Goal: Information Seeking & Learning: Learn about a topic

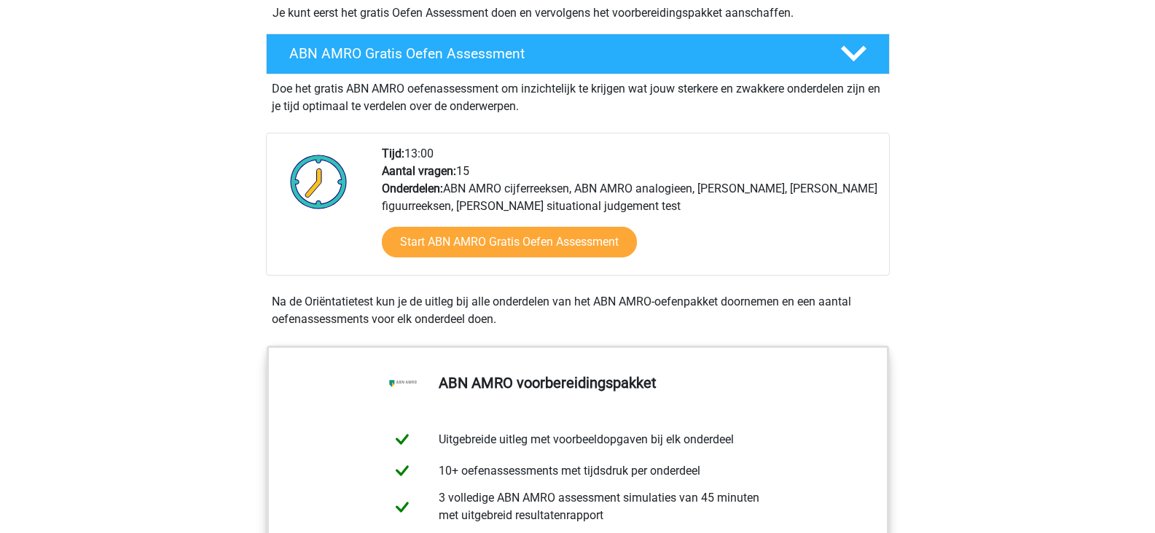
scroll to position [383, 0]
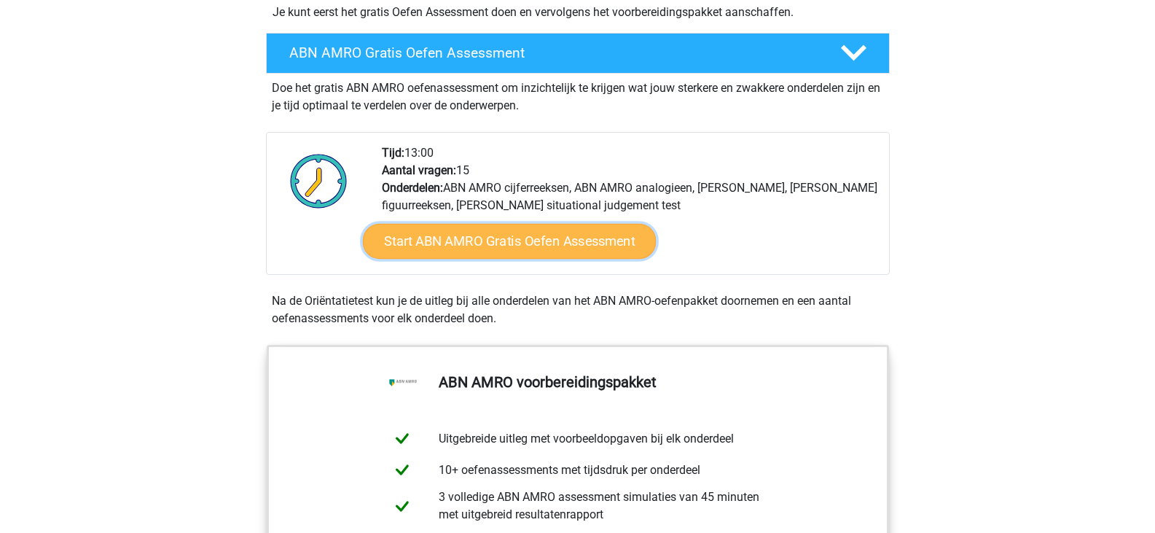
click at [469, 233] on link "Start ABN AMRO Gratis Oefen Assessment" at bounding box center [509, 241] width 294 height 35
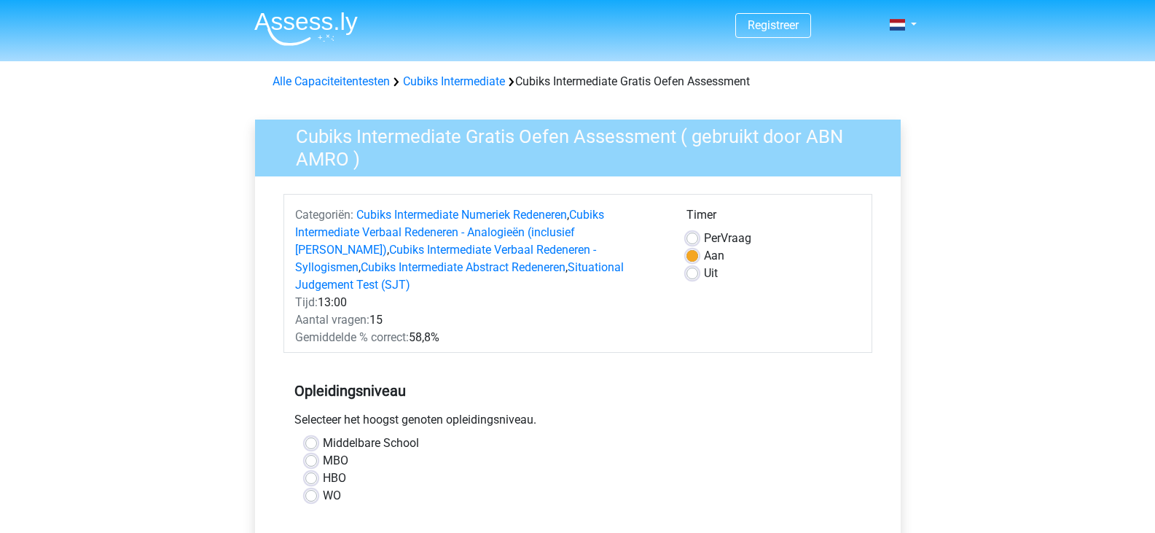
scroll to position [327, 0]
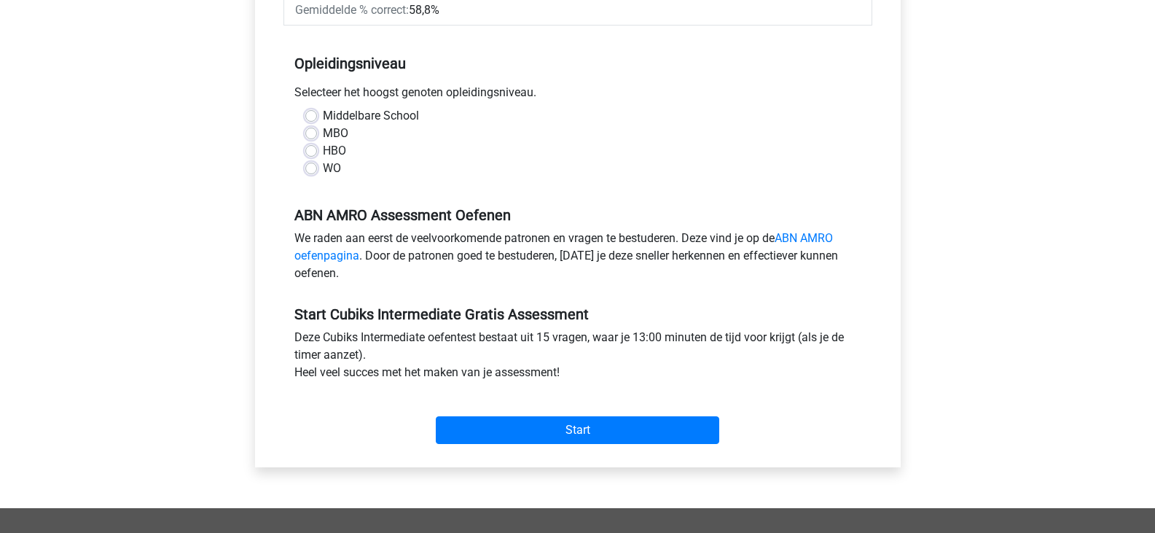
click at [323, 160] on label "WO" at bounding box center [332, 168] width 18 height 17
click at [312, 160] on input "WO" at bounding box center [311, 167] width 12 height 15
radio input "true"
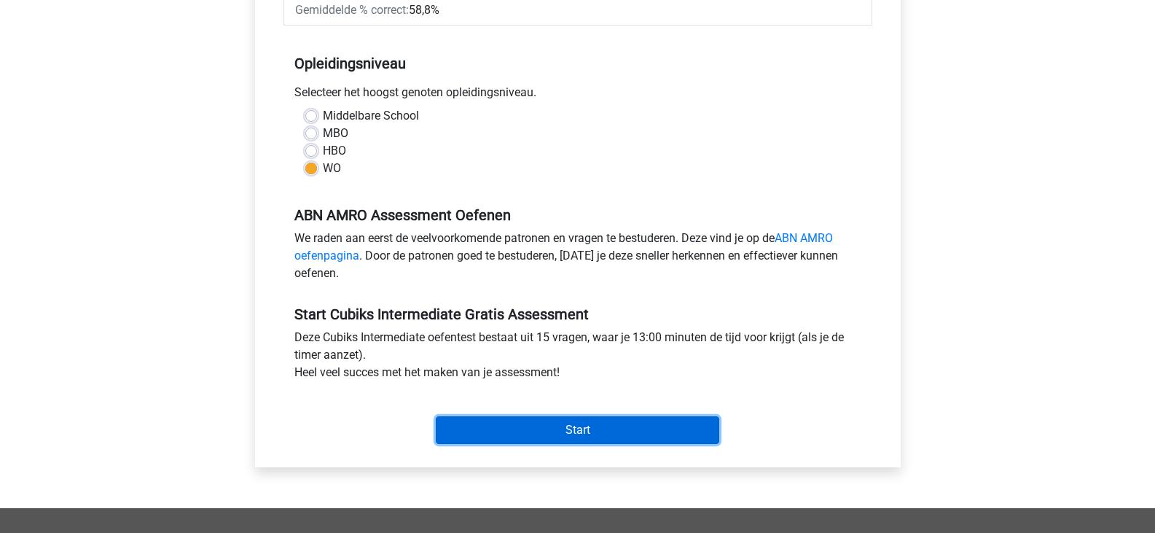
click at [560, 424] on input "Start" at bounding box center [577, 430] width 283 height 28
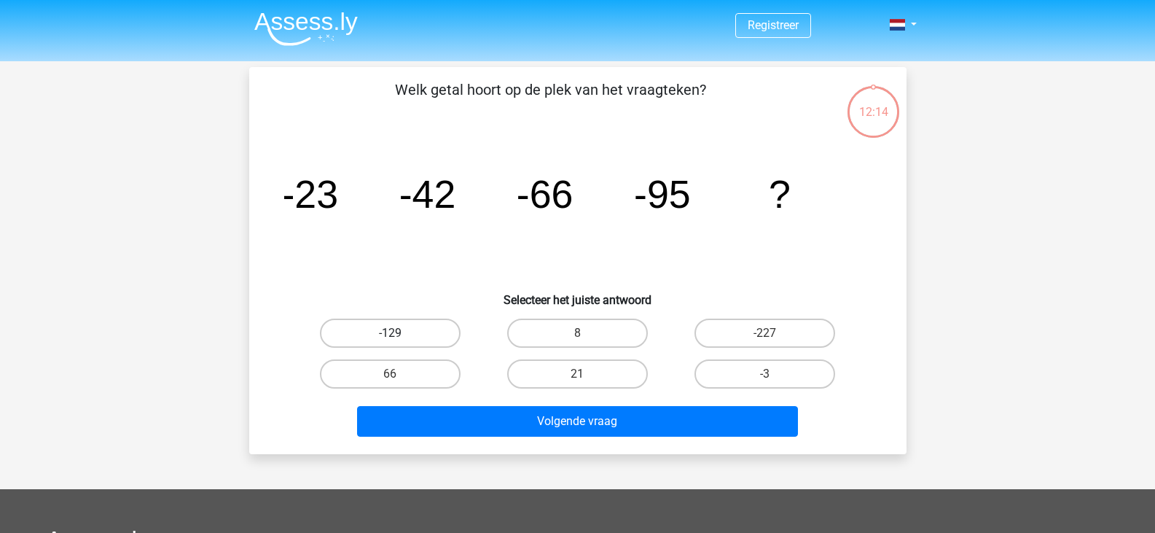
click at [441, 336] on label "-129" at bounding box center [390, 332] width 141 height 29
click at [399, 336] on input "-129" at bounding box center [394, 337] width 9 height 9
radio input "true"
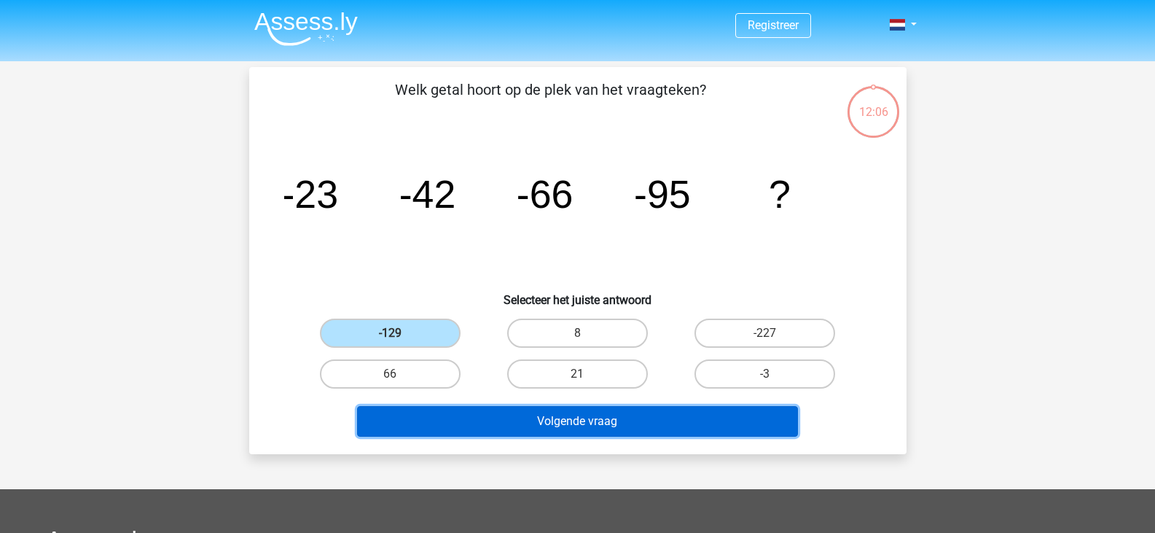
click at [506, 421] on button "Volgende vraag" at bounding box center [577, 421] width 441 height 31
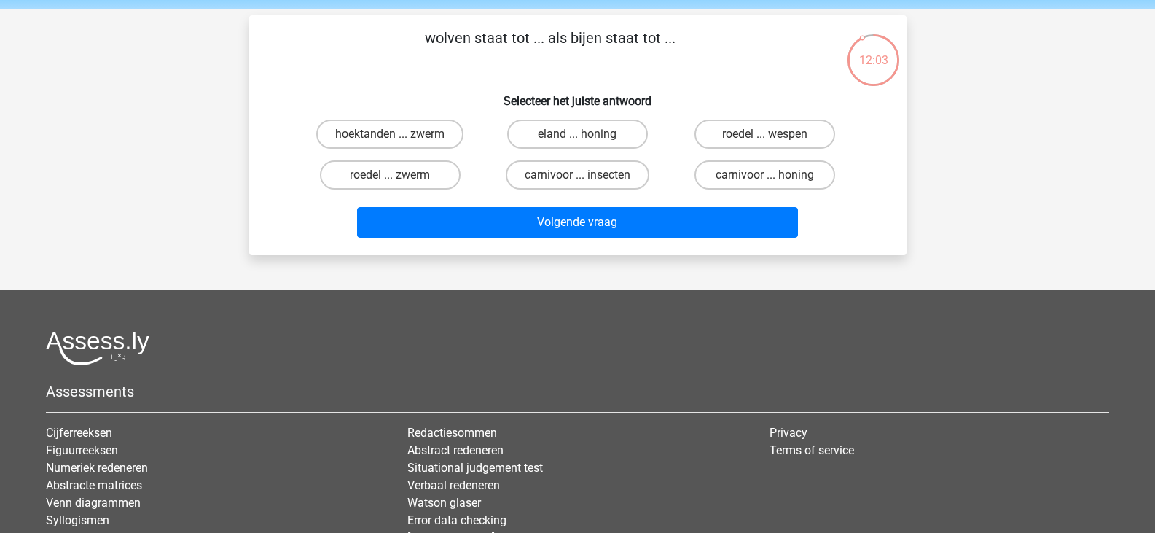
scroll to position [51, 0]
click at [563, 181] on label "carnivoor ... insecten" at bounding box center [578, 175] width 144 height 29
click at [577, 181] on input "carnivoor ... insecten" at bounding box center [581, 180] width 9 height 9
radio input "true"
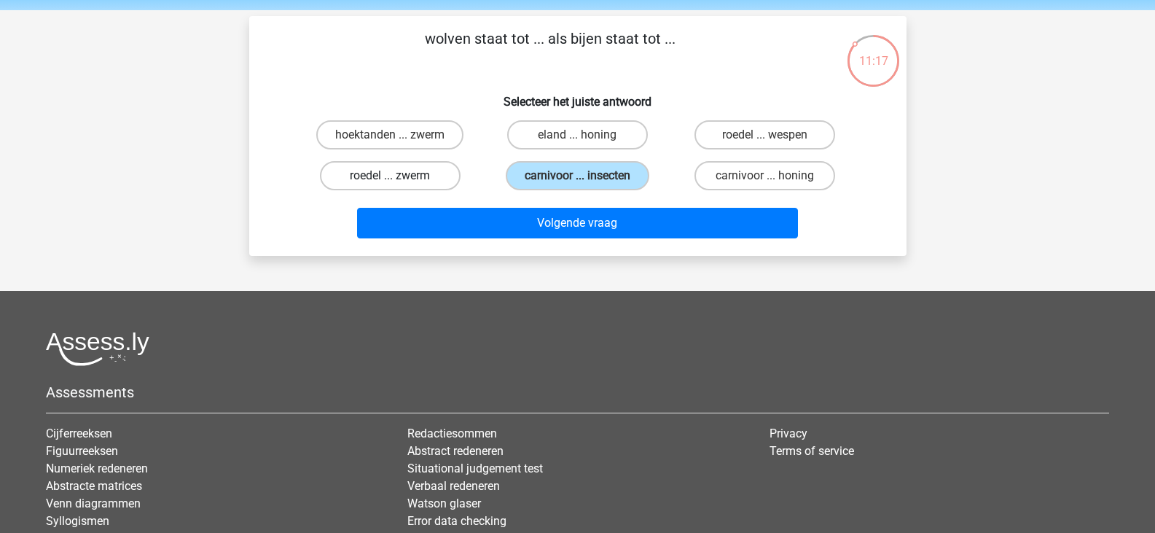
click at [423, 165] on label "roedel ... zwerm" at bounding box center [390, 175] width 141 height 29
click at [399, 176] on input "roedel ... zwerm" at bounding box center [394, 180] width 9 height 9
radio input "true"
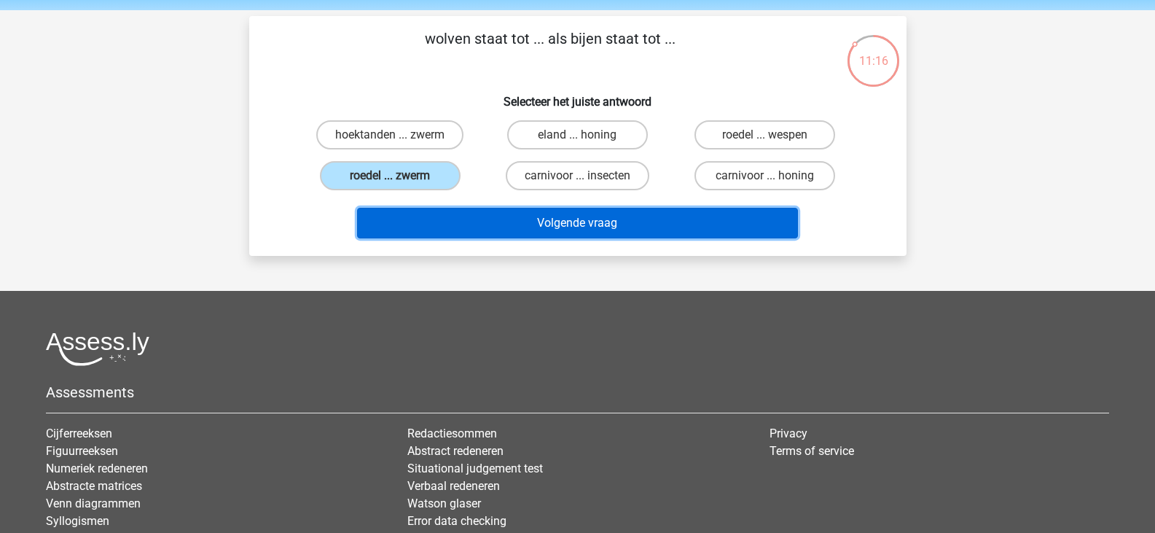
click at [489, 214] on button "Volgende vraag" at bounding box center [577, 223] width 441 height 31
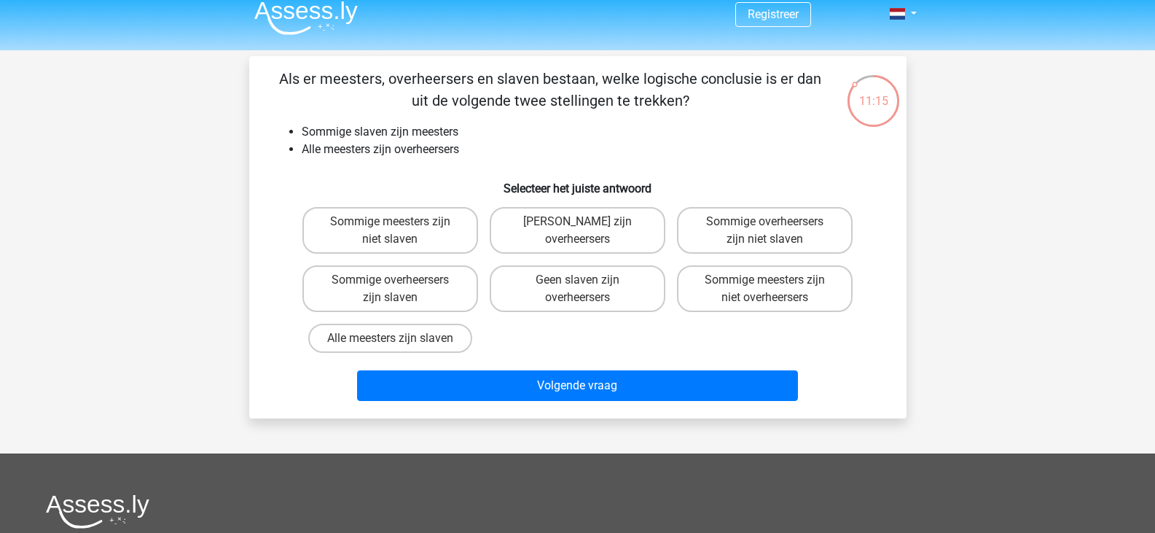
scroll to position [4, 0]
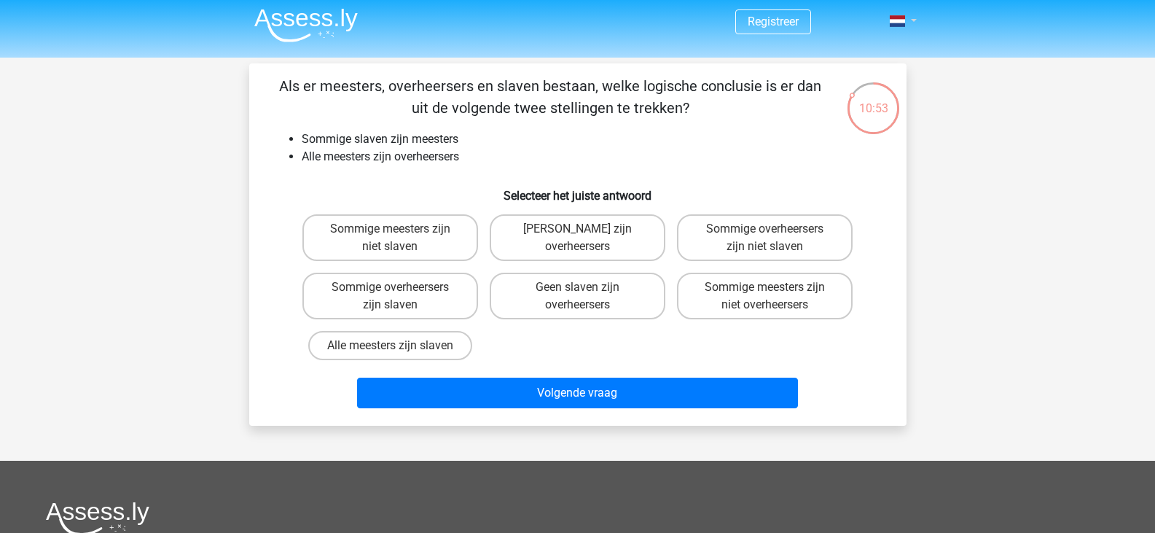
click at [911, 23] on link at bounding box center [898, 20] width 29 height 17
click at [968, 66] on div "Registreer" at bounding box center [577, 420] width 1155 height 849
click at [780, 236] on label "Sommige overheersers zijn niet slaven" at bounding box center [765, 237] width 176 height 47
click at [775, 236] on input "Sommige overheersers zijn niet slaven" at bounding box center [769, 233] width 9 height 9
radio input "true"
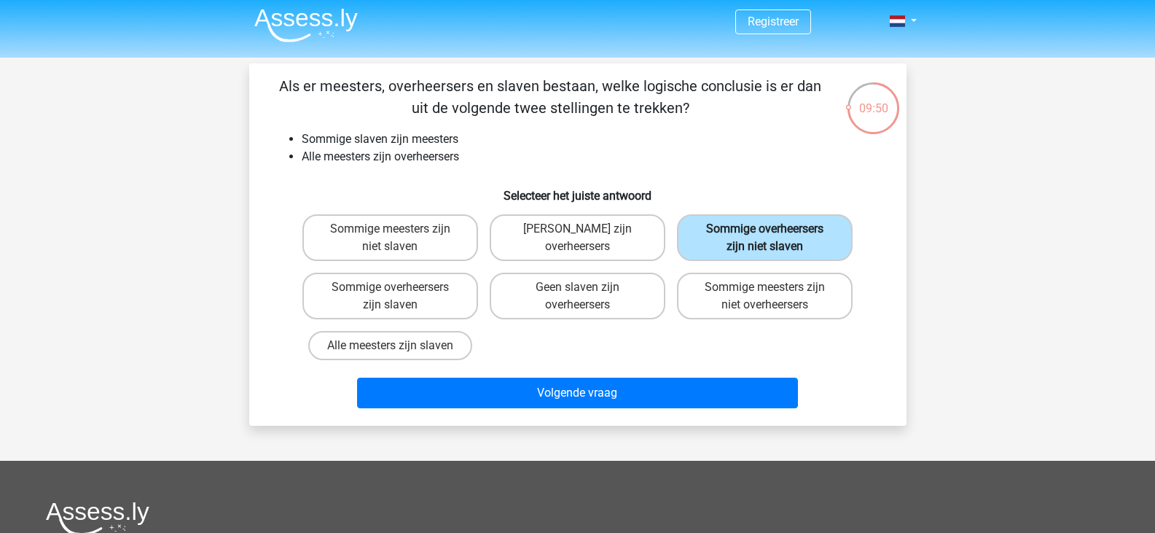
click at [780, 236] on label "Sommige overheersers zijn niet slaven" at bounding box center [765, 237] width 176 height 47
click at [775, 236] on input "Sommige overheersers zijn niet slaven" at bounding box center [769, 233] width 9 height 9
click at [922, 232] on div "09:49 Vraag 3 van de 15 Categorie: Cubiks Intermediate gratis assessment Sommig…" at bounding box center [578, 244] width 692 height 362
click at [418, 305] on label "Sommige overheersers zijn slaven" at bounding box center [390, 296] width 176 height 47
click at [399, 297] on input "Sommige overheersers zijn slaven" at bounding box center [394, 291] width 9 height 9
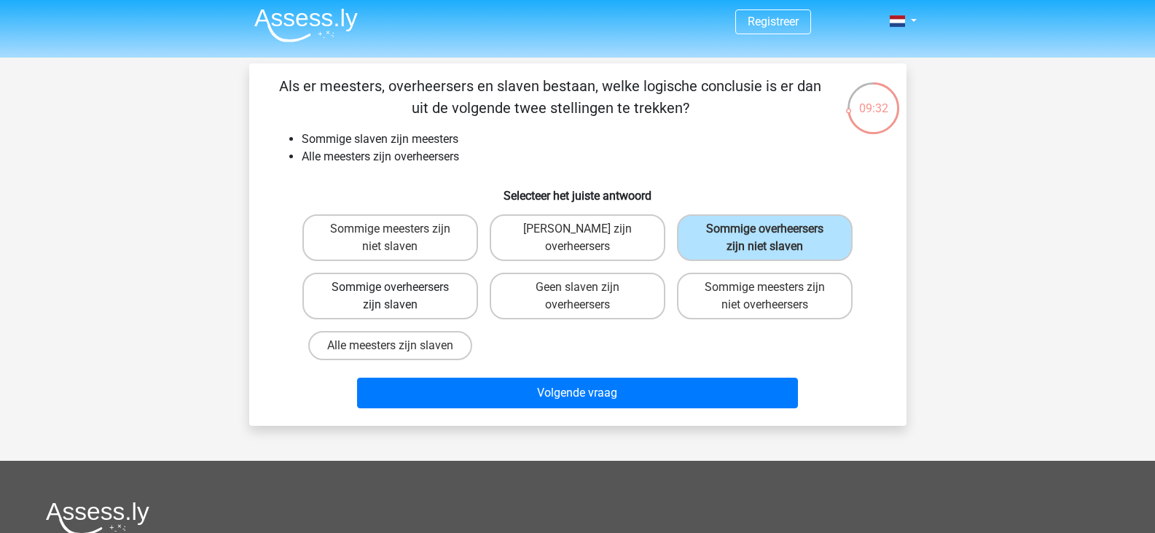
radio input "true"
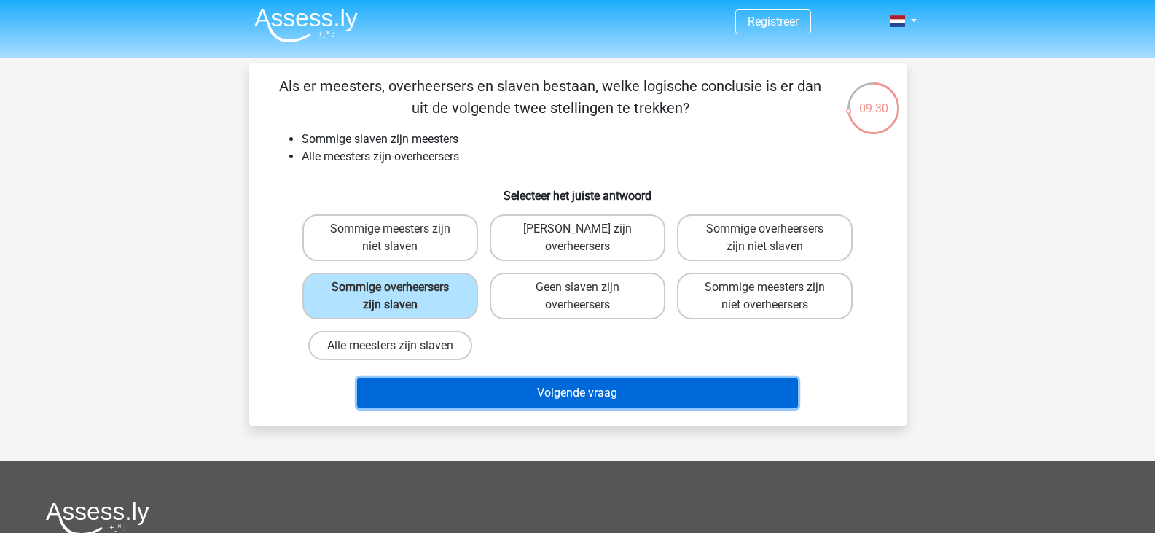
click at [663, 384] on button "Volgende vraag" at bounding box center [577, 393] width 441 height 31
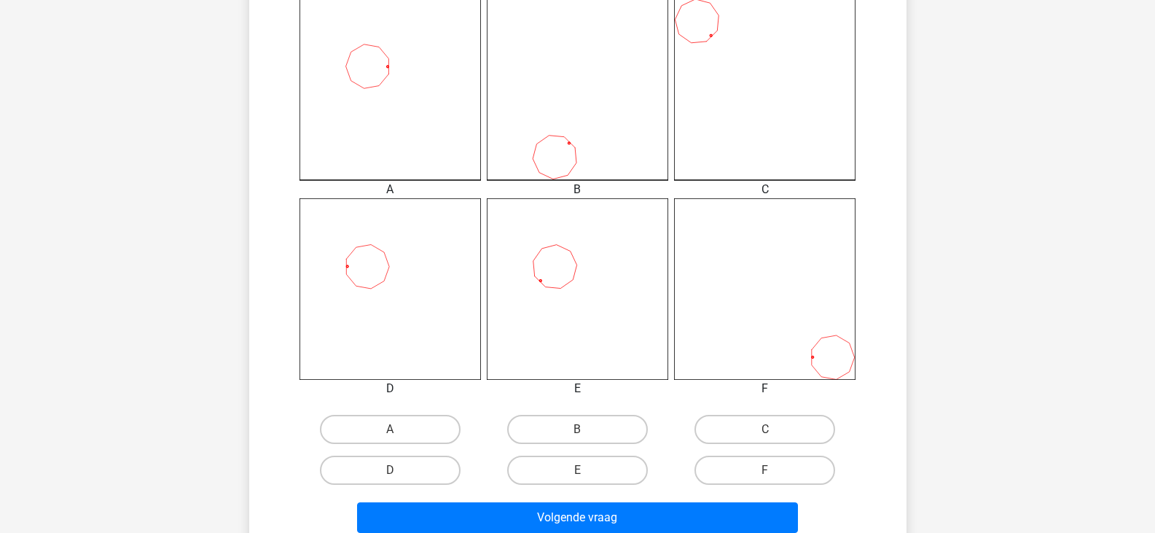
scroll to position [415, 0]
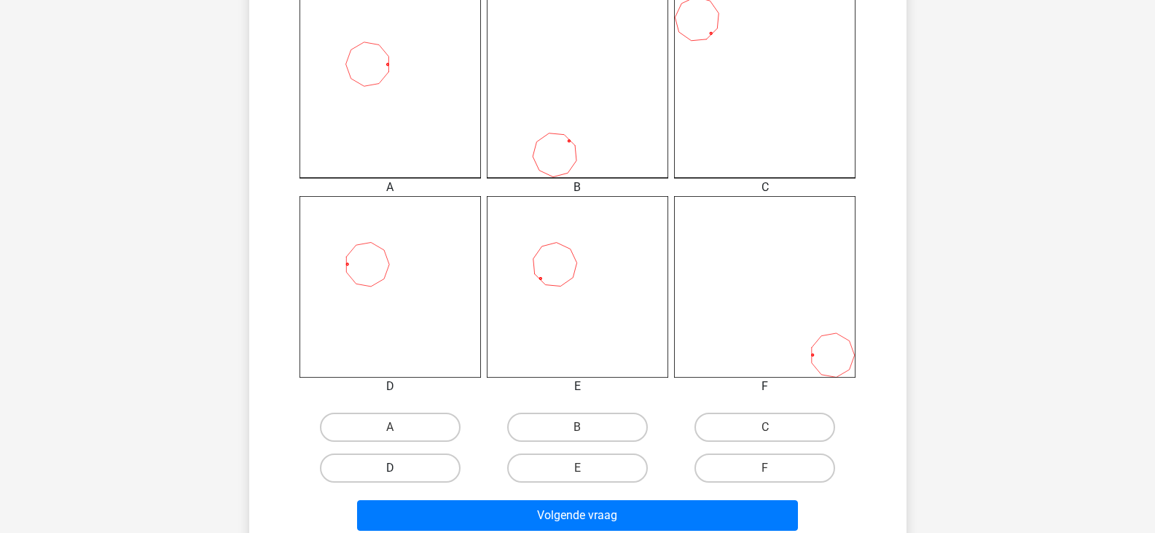
click at [419, 477] on label "D" at bounding box center [390, 467] width 141 height 29
click at [399, 477] on input "D" at bounding box center [394, 472] width 9 height 9
radio input "true"
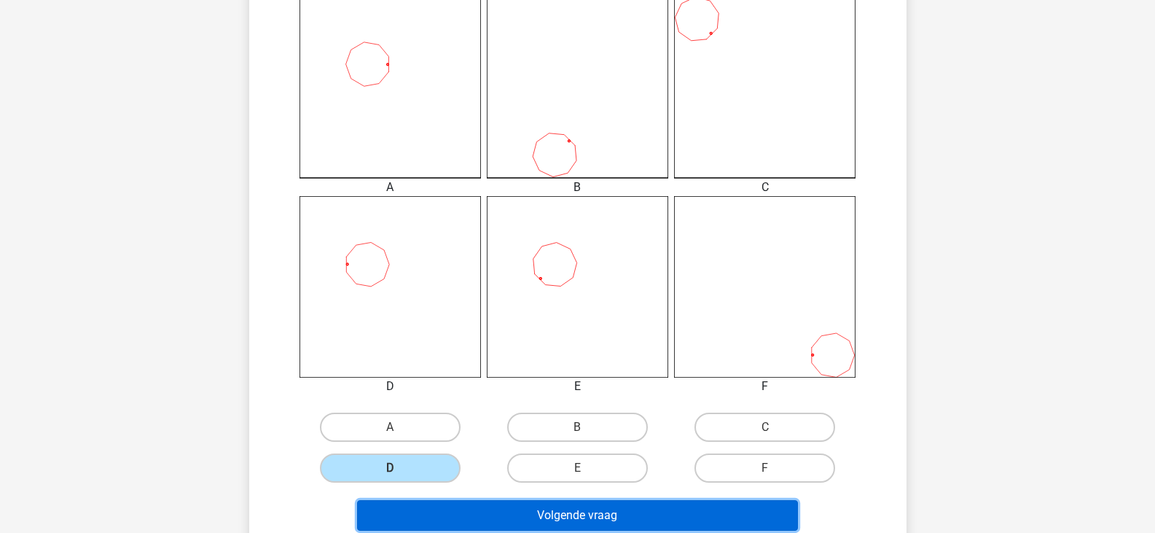
click at [477, 509] on button "Volgende vraag" at bounding box center [577, 515] width 441 height 31
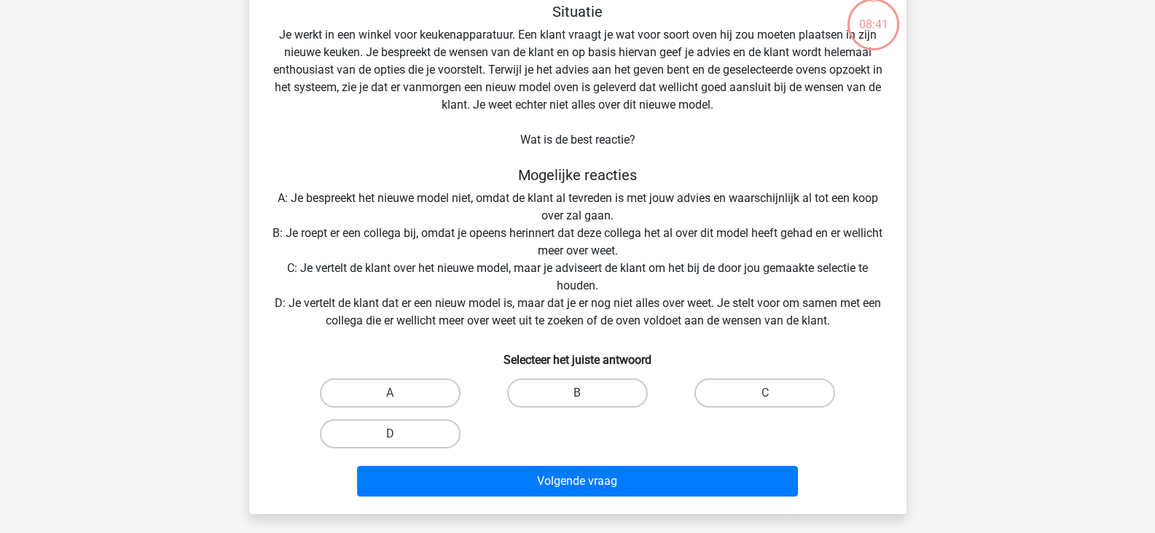
scroll to position [67, 0]
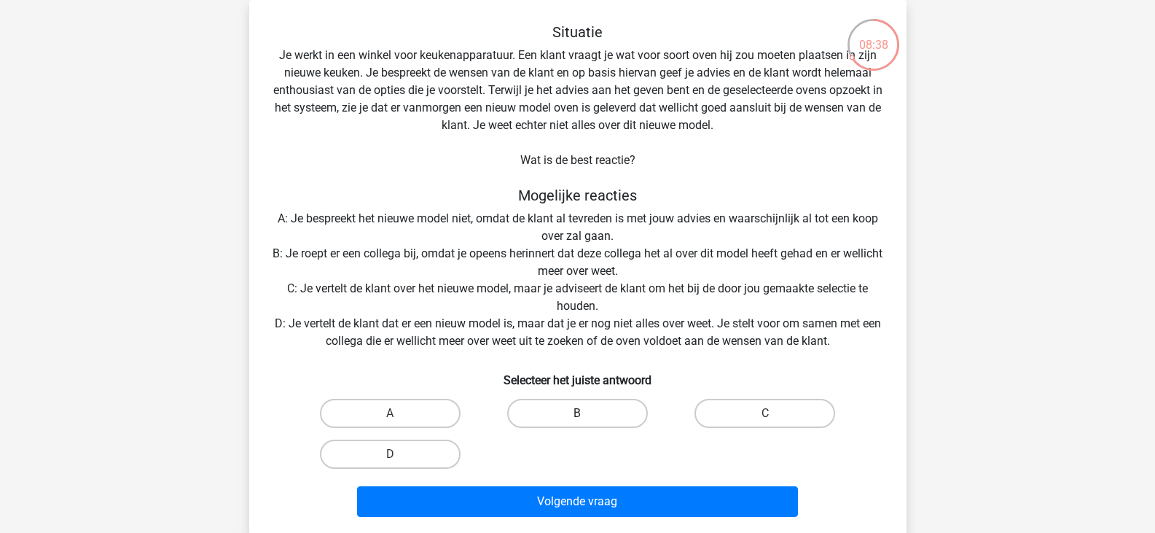
click at [566, 414] on label "B" at bounding box center [577, 413] width 141 height 29
click at [577, 414] on input "B" at bounding box center [581, 417] width 9 height 9
radio input "true"
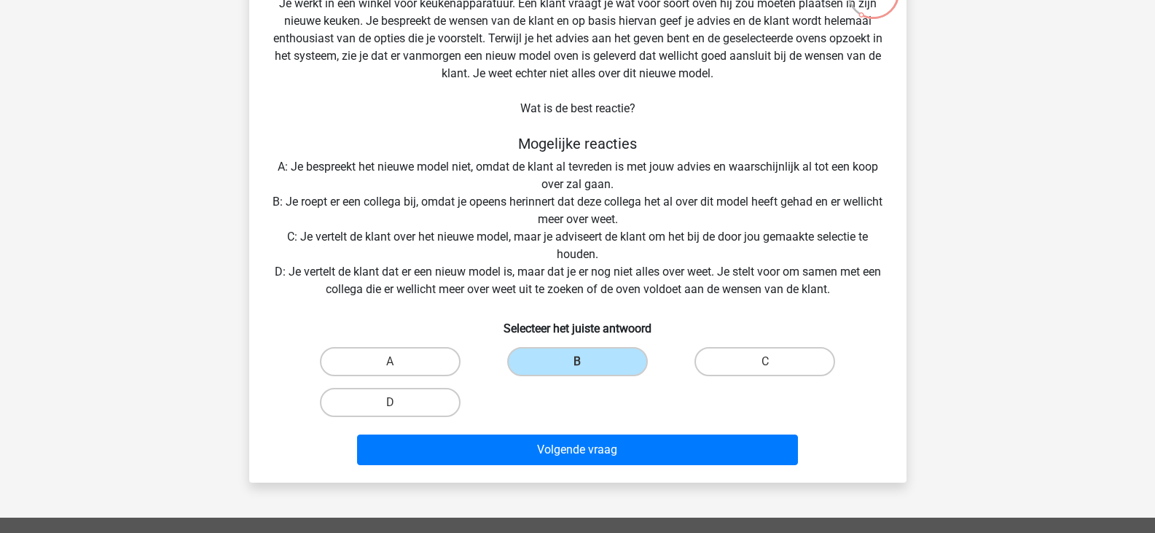
scroll to position [120, 0]
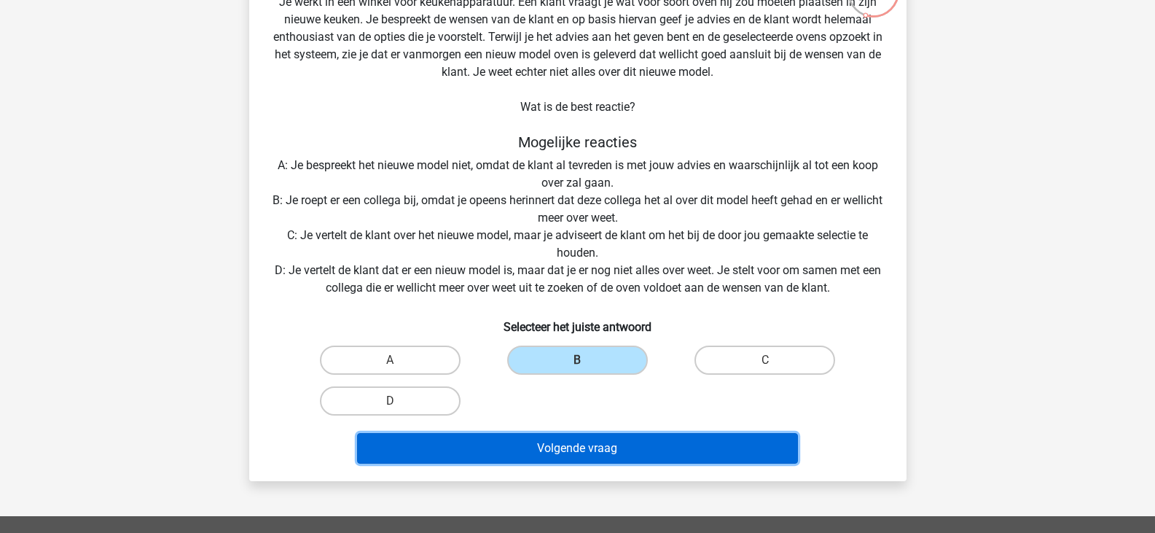
drag, startPoint x: 558, startPoint y: 438, endPoint x: 466, endPoint y: 321, distance: 149.4
click at [466, 321] on div "Situatie Je werkt in een winkel voor keukenapparatuur. Een klant vraagt je wat …" at bounding box center [578, 219] width 646 height 499
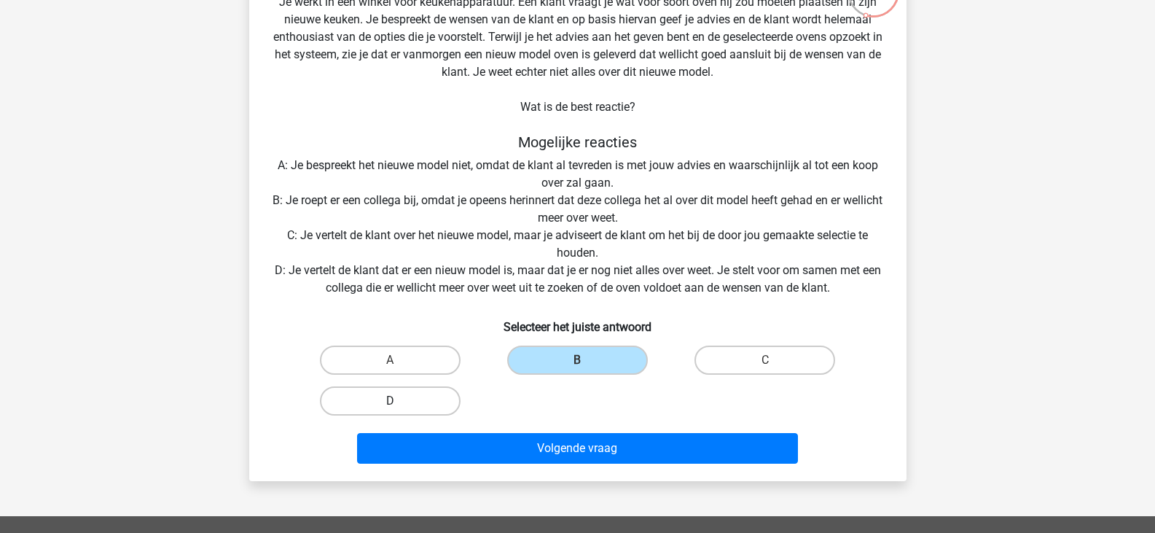
click at [410, 402] on label "D" at bounding box center [390, 400] width 141 height 29
click at [399, 402] on input "D" at bounding box center [394, 405] width 9 height 9
radio input "true"
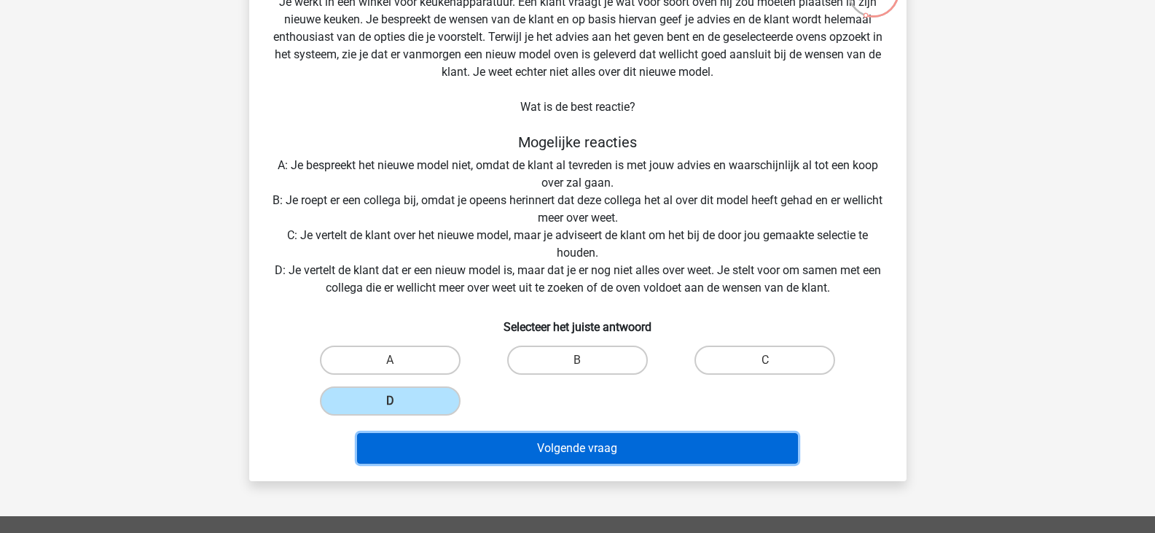
click at [482, 452] on button "Volgende vraag" at bounding box center [577, 448] width 441 height 31
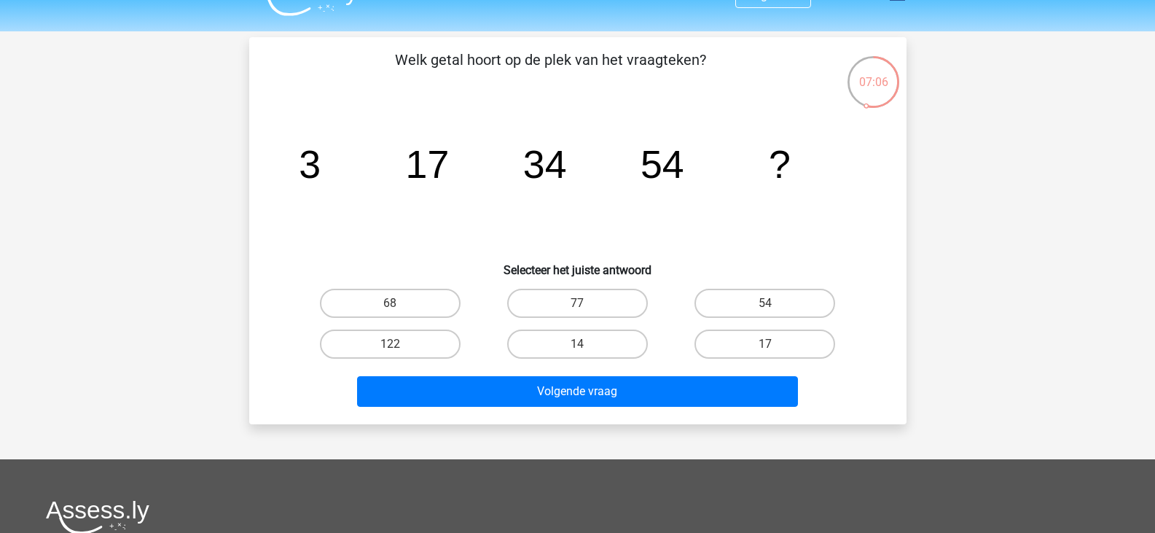
scroll to position [29, 0]
click at [595, 302] on label "77" at bounding box center [577, 303] width 141 height 29
click at [587, 304] on input "77" at bounding box center [581, 308] width 9 height 9
radio input "true"
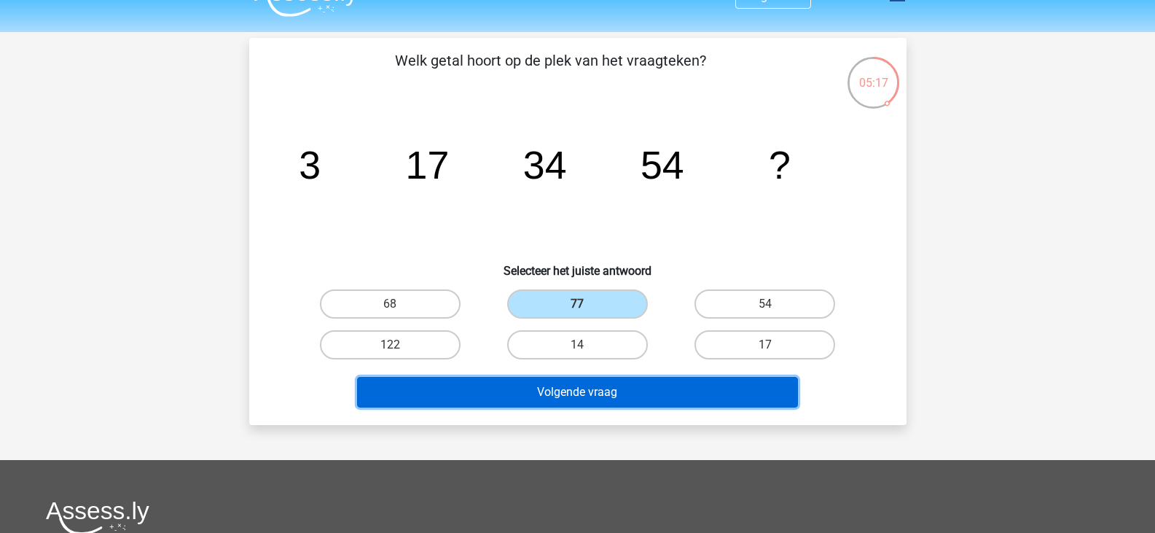
click at [594, 398] on button "Volgende vraag" at bounding box center [577, 392] width 441 height 31
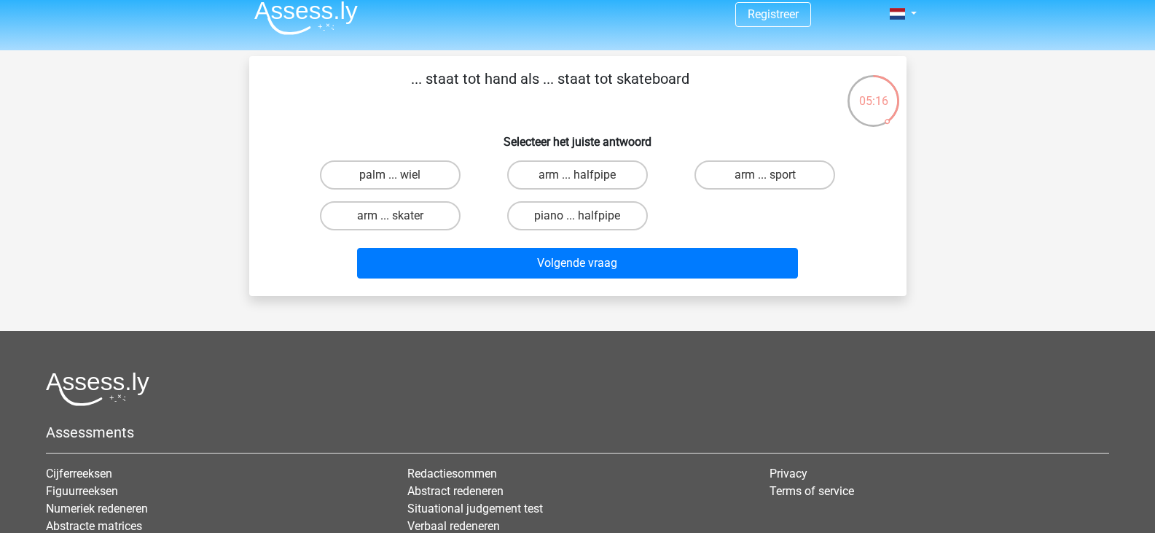
scroll to position [0, 0]
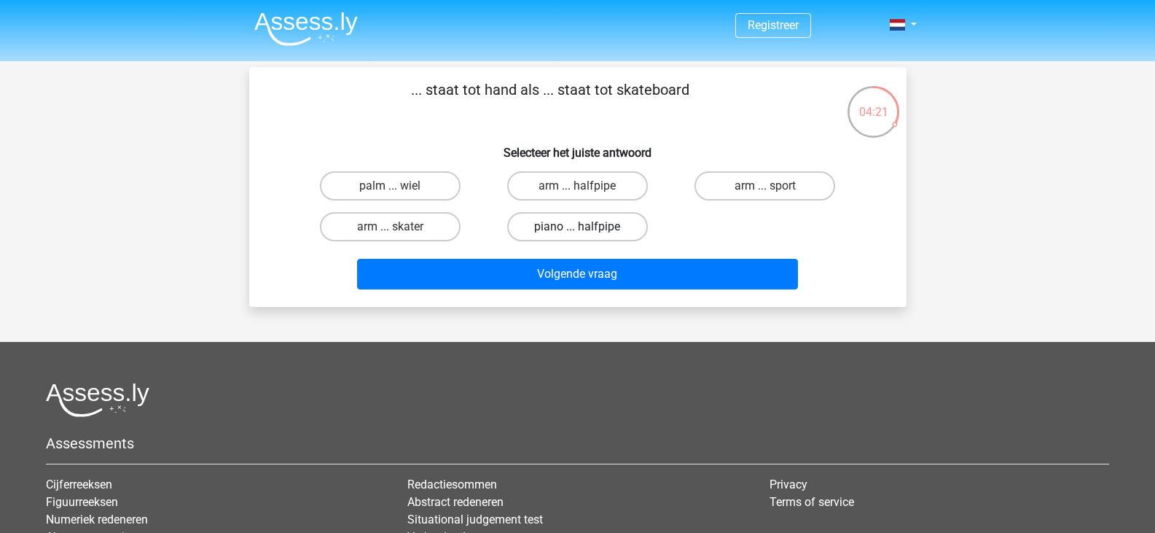
click at [617, 230] on label "piano ... halfpipe" at bounding box center [577, 226] width 141 height 29
click at [587, 230] on input "piano ... halfpipe" at bounding box center [581, 231] width 9 height 9
radio input "true"
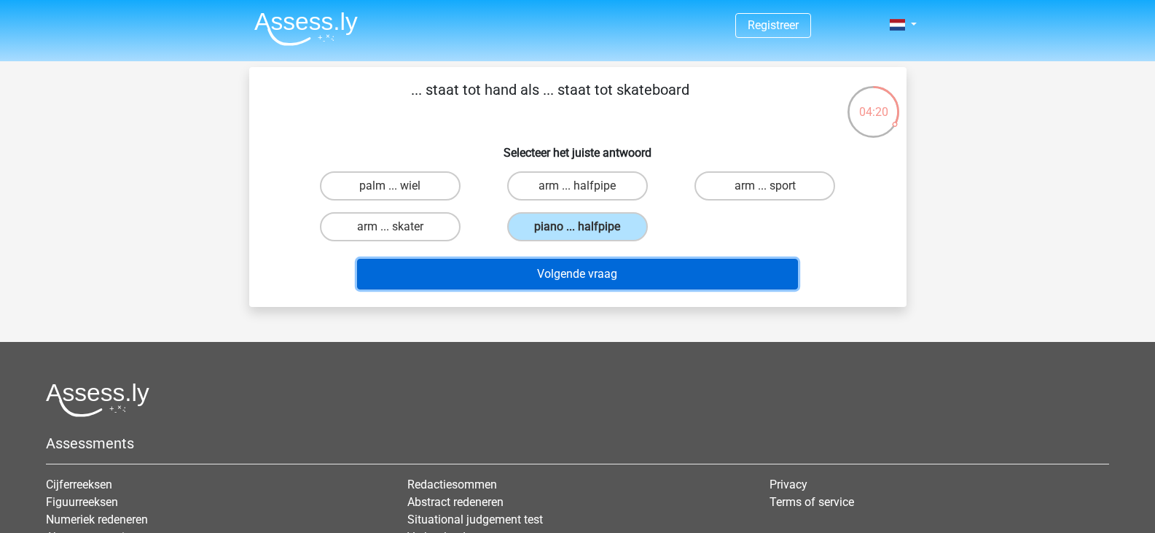
click at [625, 269] on button "Volgende vraag" at bounding box center [577, 274] width 441 height 31
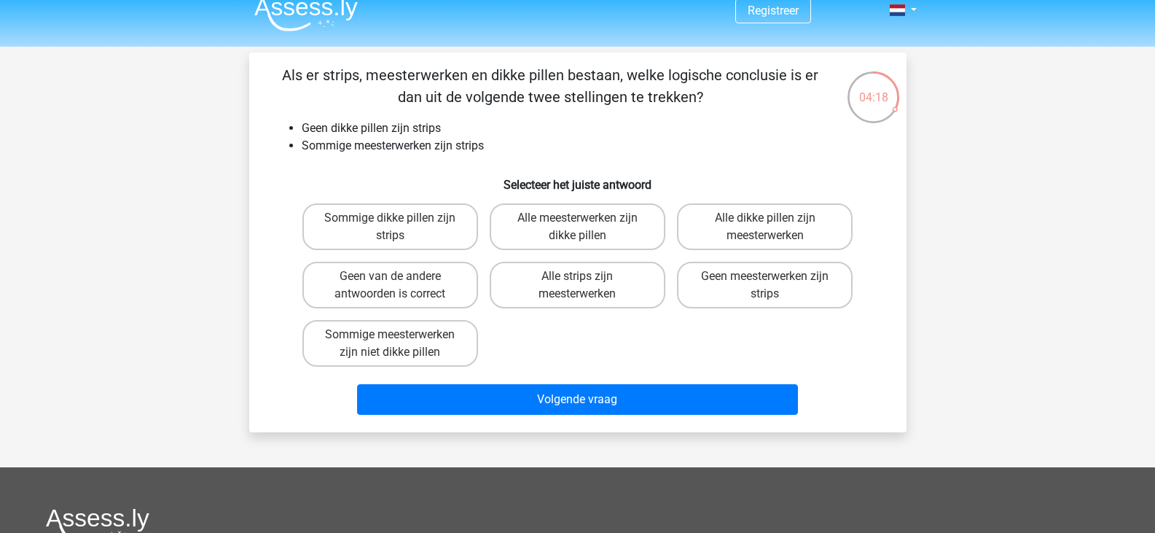
scroll to position [14, 0]
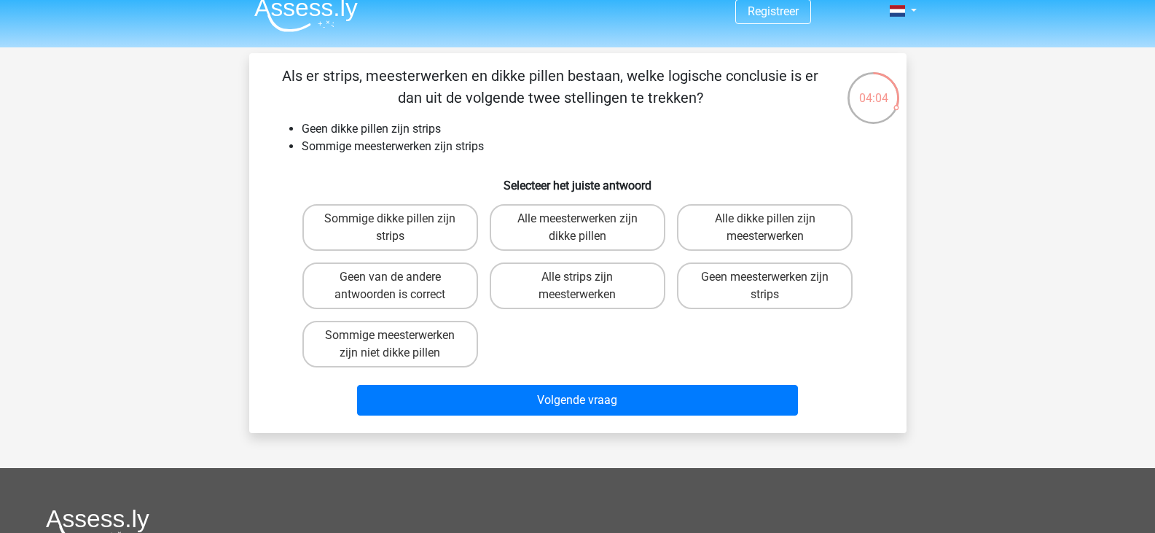
drag, startPoint x: 496, startPoint y: 80, endPoint x: 684, endPoint y: 100, distance: 189.0
click at [684, 100] on p "Als er strips, meesterwerken en dikke pillen bestaan, welke logische conclusie …" at bounding box center [551, 87] width 556 height 44
click at [517, 114] on div "Als er strips, meesterwerken en dikke pillen bestaan, welke logische conclusie …" at bounding box center [578, 243] width 646 height 356
drag, startPoint x: 301, startPoint y: 129, endPoint x: 445, endPoint y: 127, distance: 143.6
click at [445, 127] on li "Geen dikke pillen zijn strips" at bounding box center [593, 128] width 582 height 17
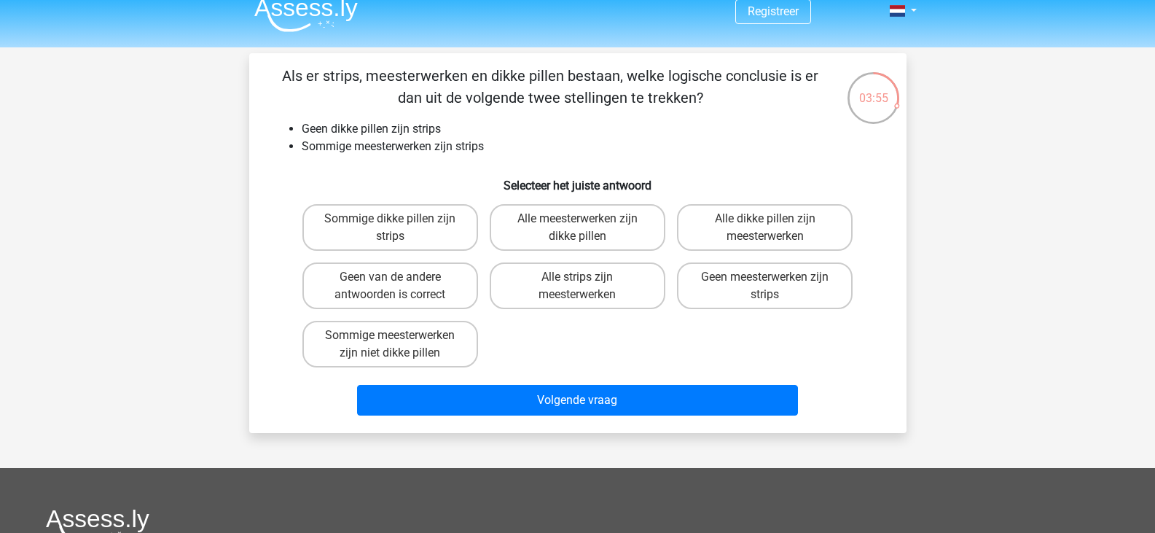
click at [491, 77] on p "Als er strips, meesterwerken en dikke pillen bestaan, welke logische conclusie …" at bounding box center [551, 87] width 556 height 44
drag, startPoint x: 315, startPoint y: 152, endPoint x: 436, endPoint y: 149, distance: 121.0
click at [436, 149] on li "Sommige meesterwerken zijn strips" at bounding box center [593, 146] width 582 height 17
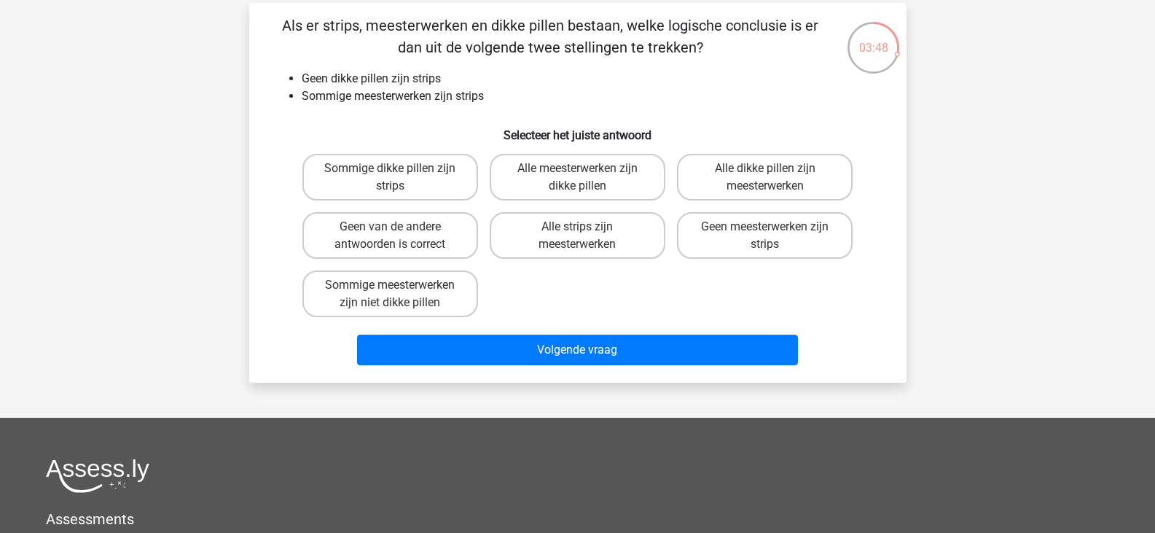
click at [517, 101] on li "Sommige meesterwerken zijn strips" at bounding box center [593, 95] width 582 height 17
click at [576, 260] on div "Alle strips zijn meesterwerken" at bounding box center [577, 235] width 187 height 58
click at [570, 247] on label "Alle strips zijn meesterwerken" at bounding box center [578, 235] width 176 height 47
click at [577, 236] on input "Alle strips zijn meesterwerken" at bounding box center [581, 231] width 9 height 9
radio input "true"
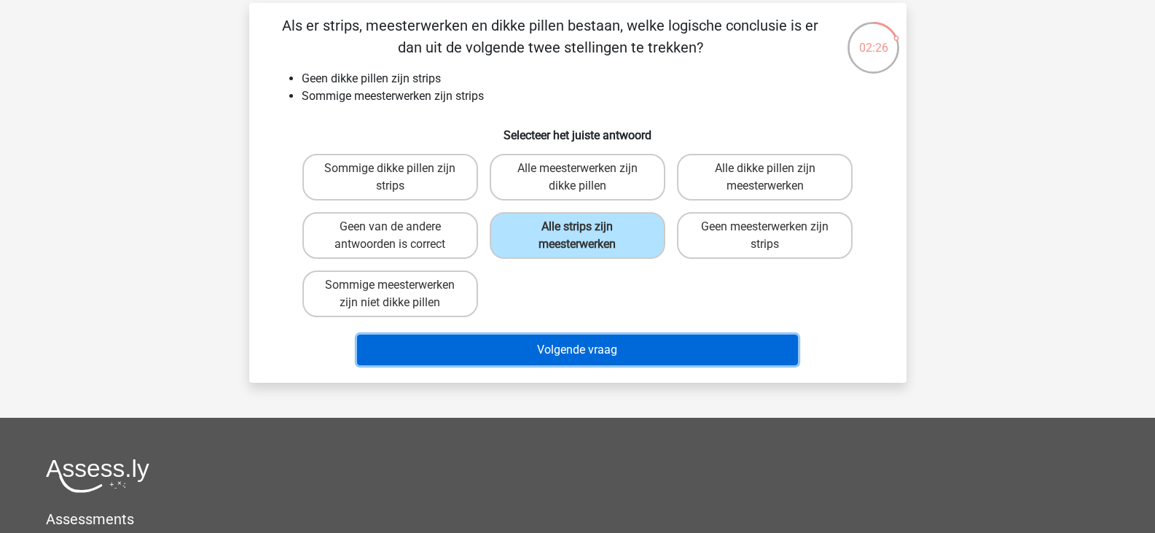
click at [544, 355] on button "Volgende vraag" at bounding box center [577, 350] width 441 height 31
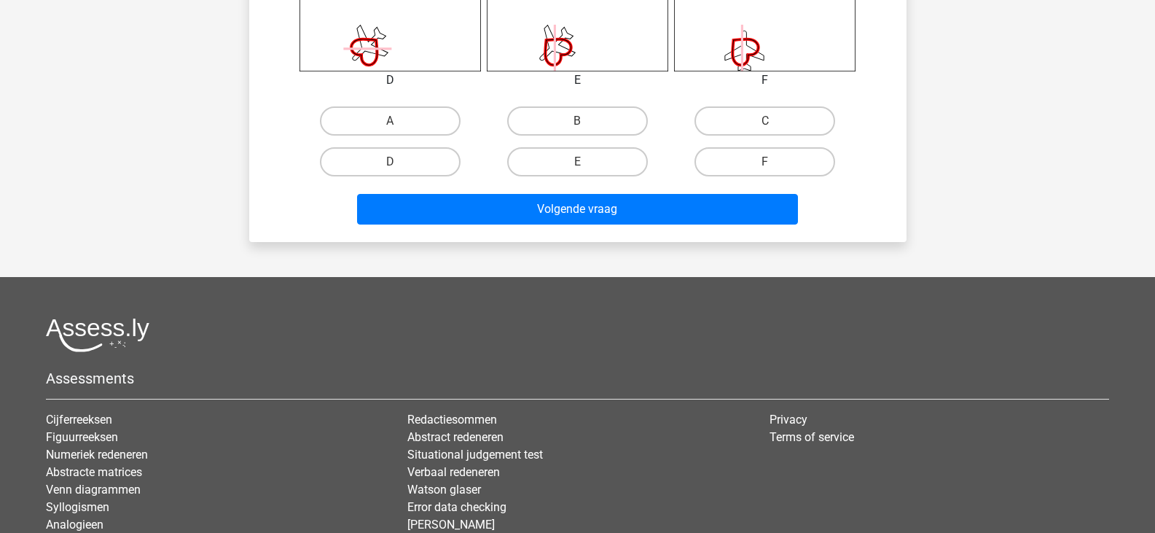
scroll to position [725, 0]
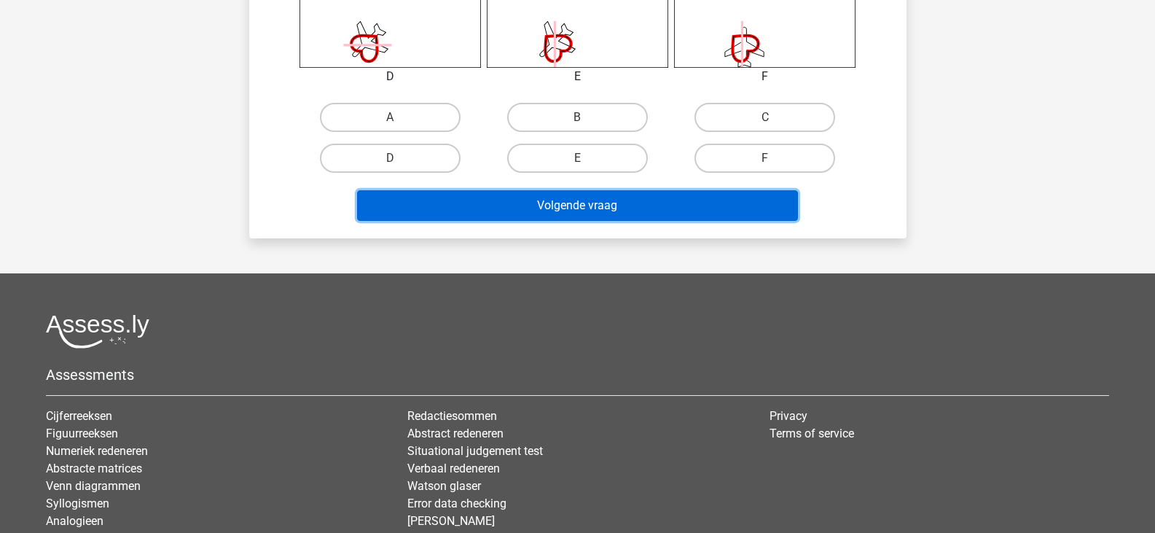
click at [603, 214] on button "Volgende vraag" at bounding box center [577, 205] width 441 height 31
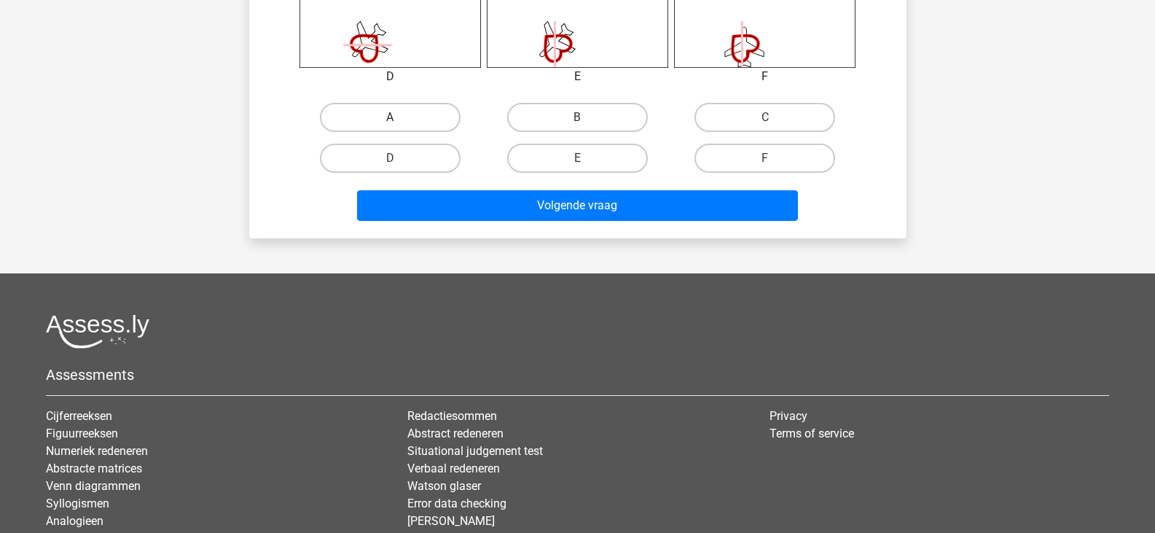
click at [456, 108] on label "A" at bounding box center [390, 117] width 141 height 29
click at [399, 117] on input "A" at bounding box center [394, 121] width 9 height 9
radio input "true"
click at [469, 189] on div "Volgende vraag" at bounding box center [578, 203] width 611 height 48
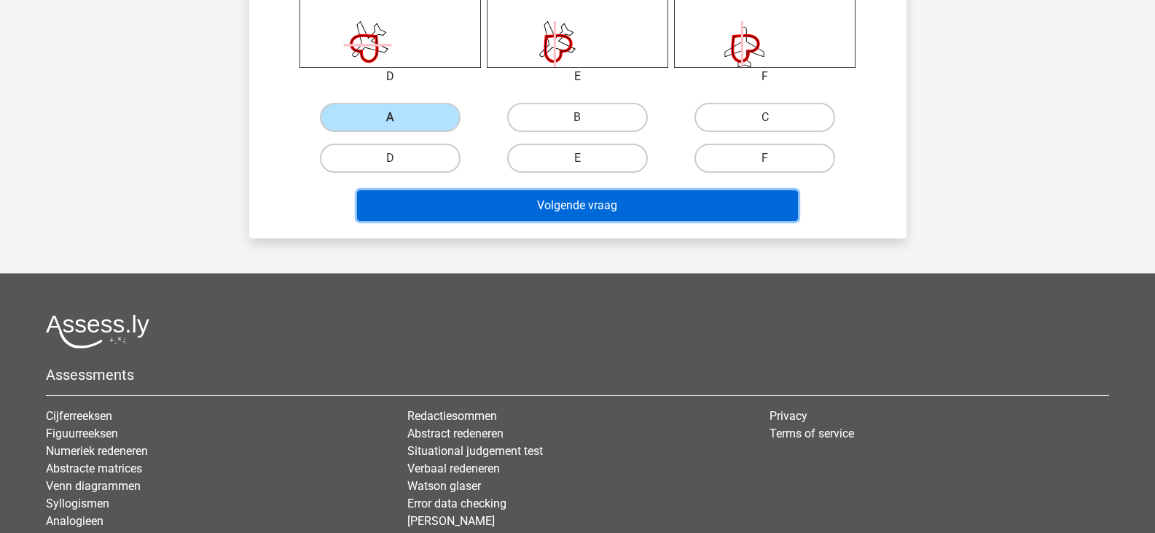
click at [467, 209] on button "Volgende vraag" at bounding box center [577, 205] width 441 height 31
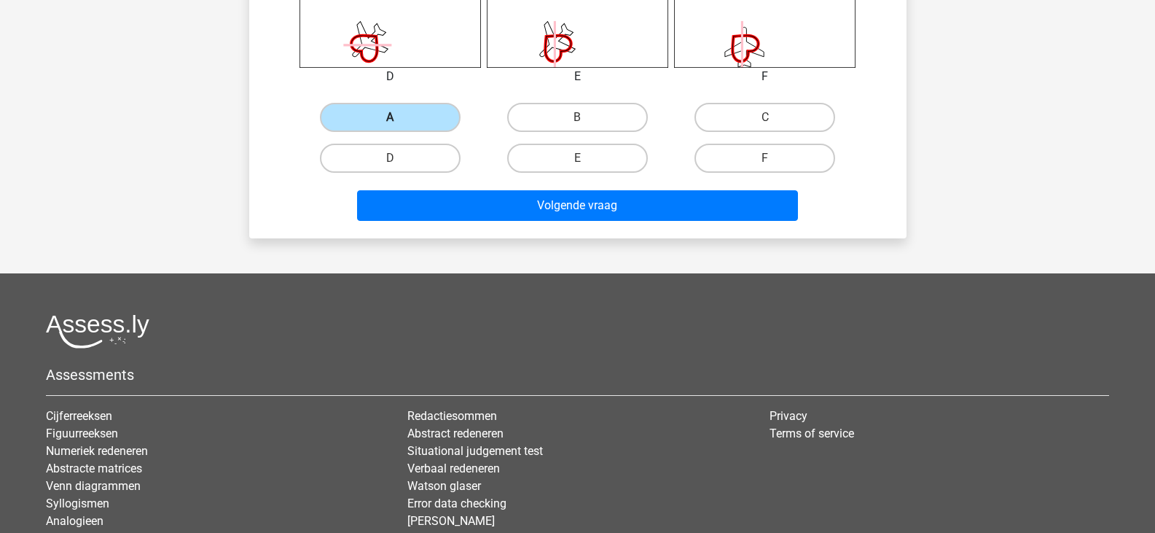
click at [443, 120] on label "A" at bounding box center [390, 117] width 141 height 29
click at [399, 120] on input "A" at bounding box center [394, 121] width 9 height 9
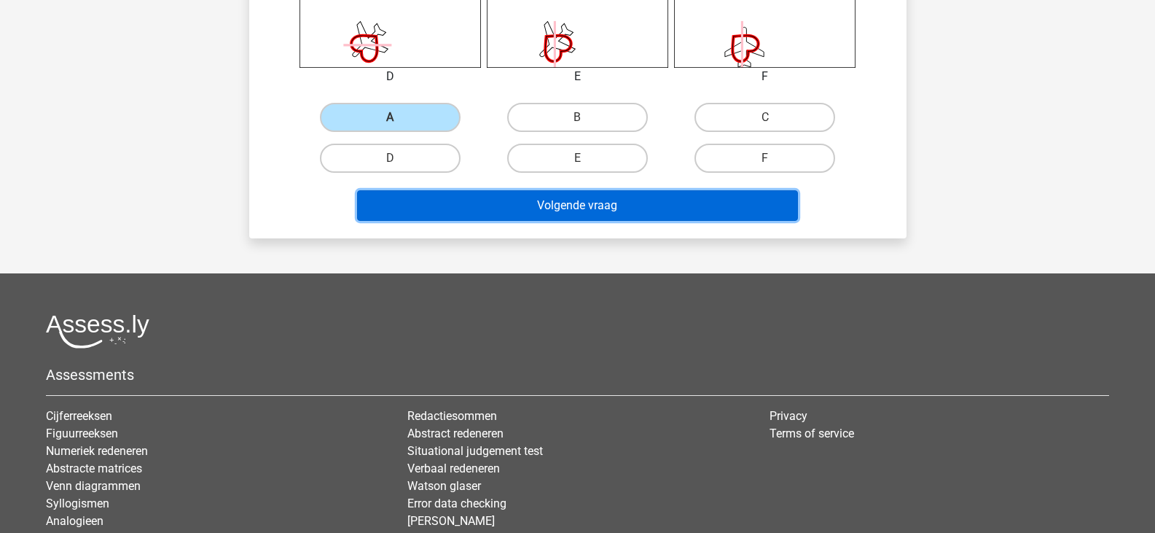
click at [466, 203] on button "Volgende vraag" at bounding box center [577, 205] width 441 height 31
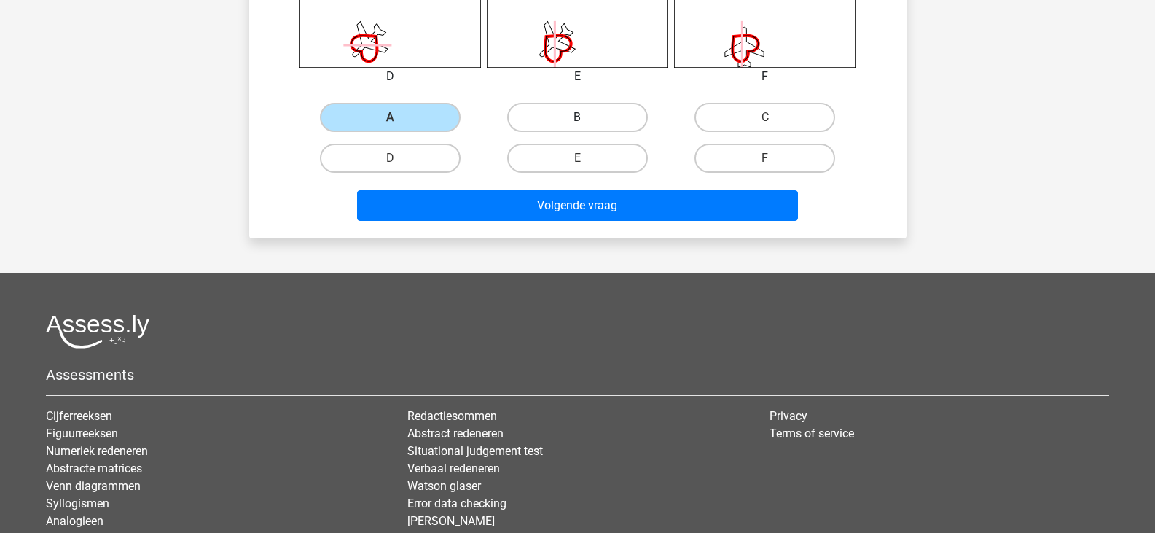
click at [518, 131] on label "B" at bounding box center [577, 117] width 141 height 29
click at [577, 127] on input "B" at bounding box center [581, 121] width 9 height 9
radio input "true"
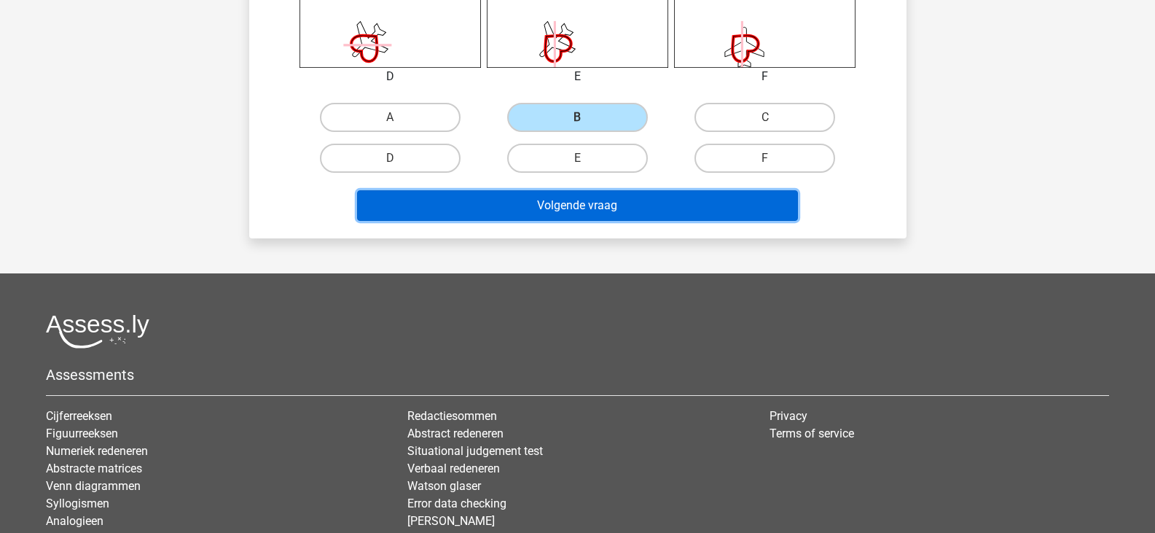
click at [536, 194] on button "Volgende vraag" at bounding box center [577, 205] width 441 height 31
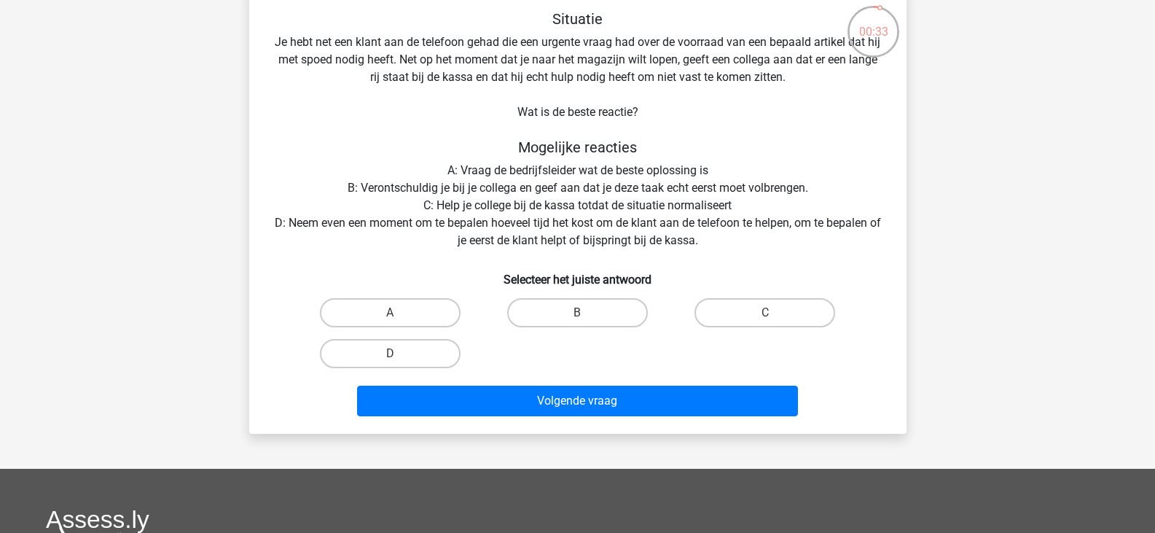
scroll to position [81, 0]
click at [450, 354] on label "D" at bounding box center [390, 352] width 141 height 29
click at [399, 354] on input "D" at bounding box center [394, 357] width 9 height 9
radio input "true"
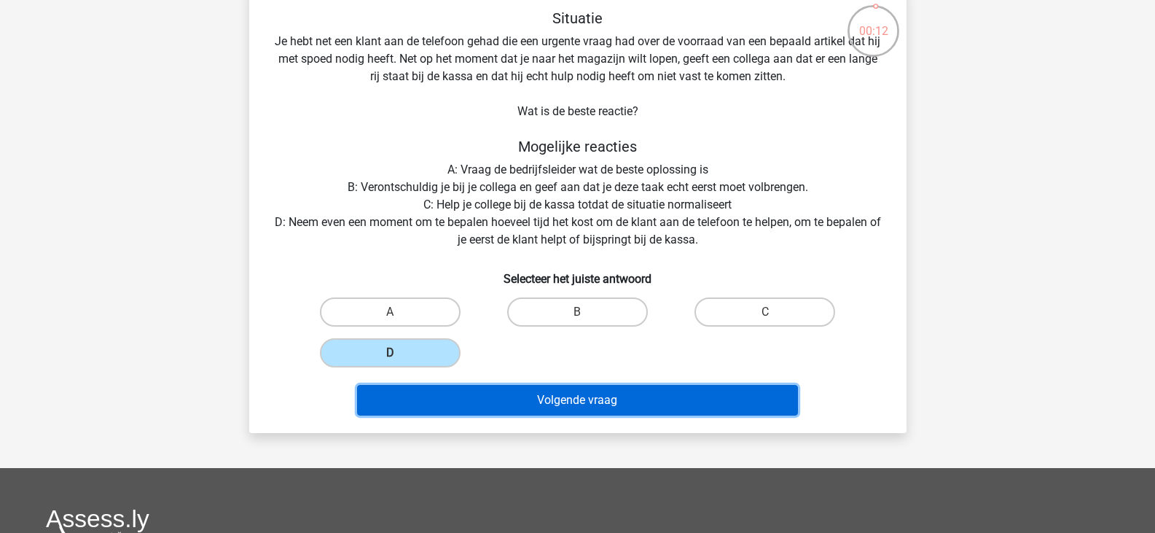
click at [522, 397] on button "Volgende vraag" at bounding box center [577, 400] width 441 height 31
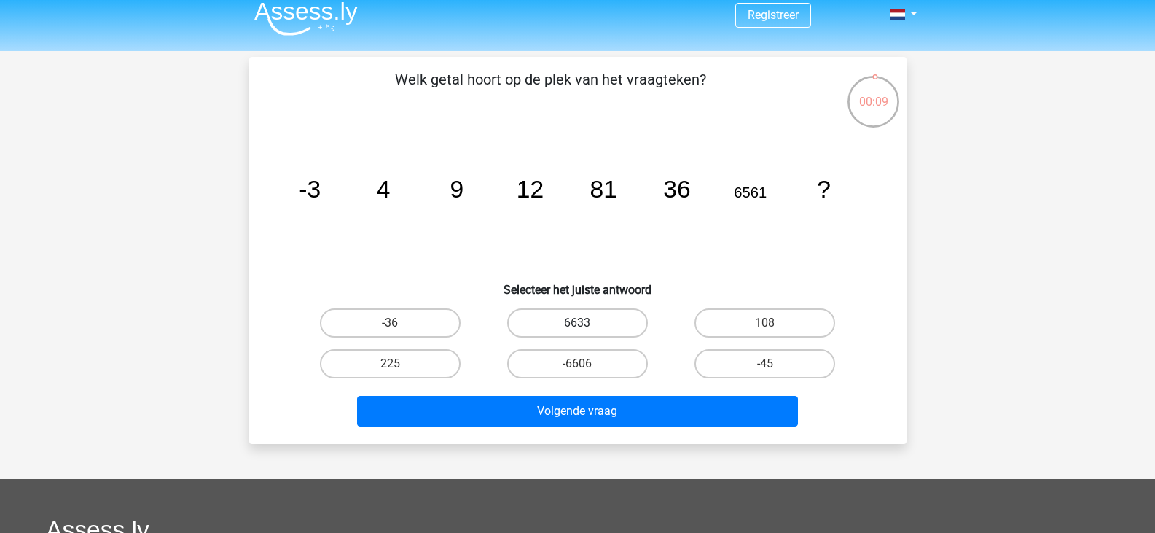
scroll to position [9, 0]
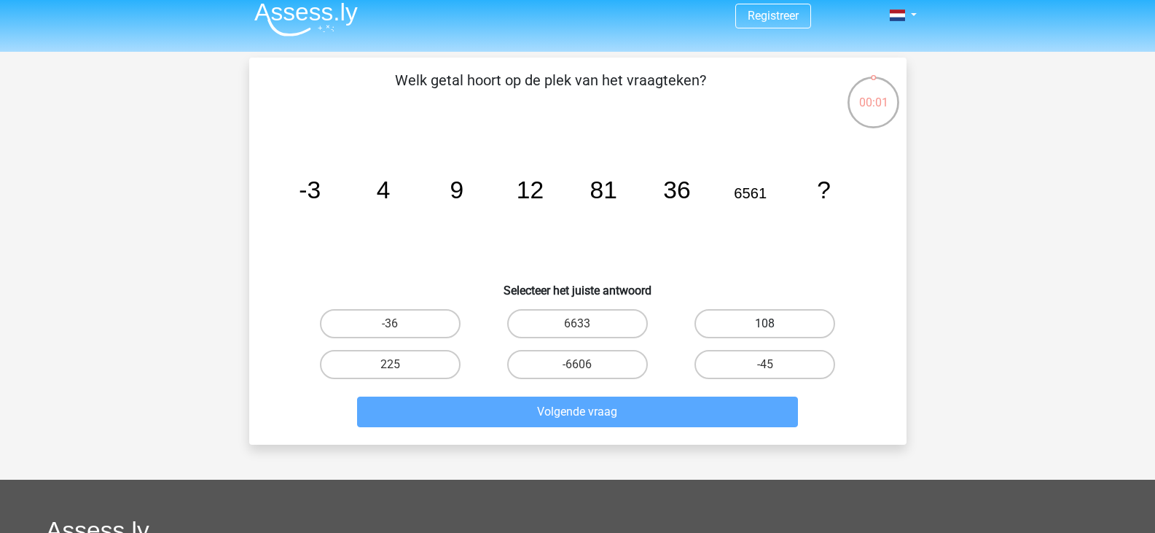
click at [724, 324] on label "108" at bounding box center [765, 323] width 141 height 29
click at [765, 324] on input "108" at bounding box center [769, 328] width 9 height 9
radio input "true"
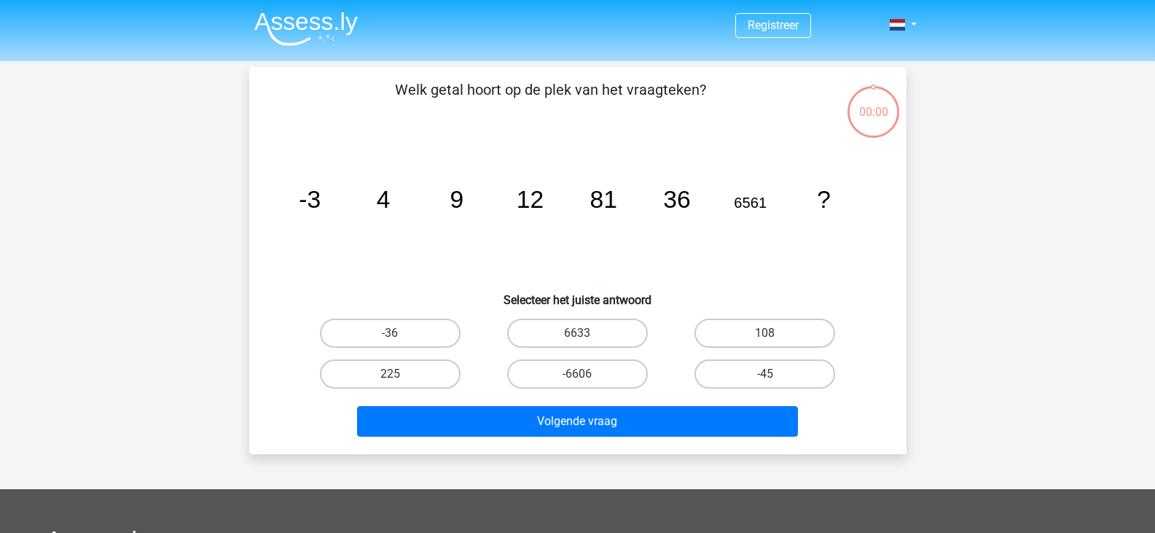
scroll to position [9, 0]
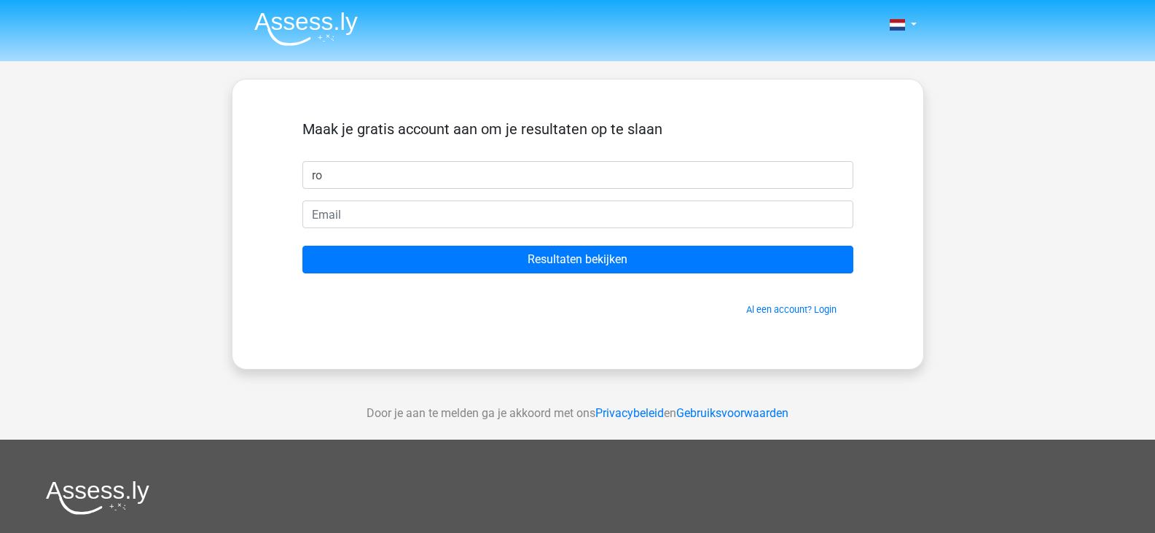
type input "ro"
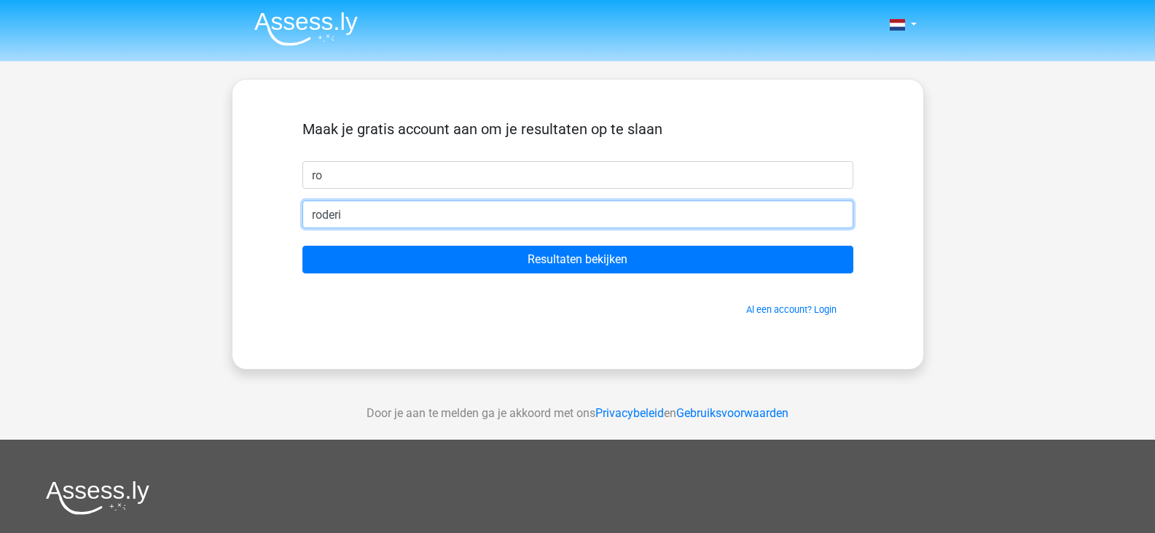
type input "roderickaj2000@hotmail.com"
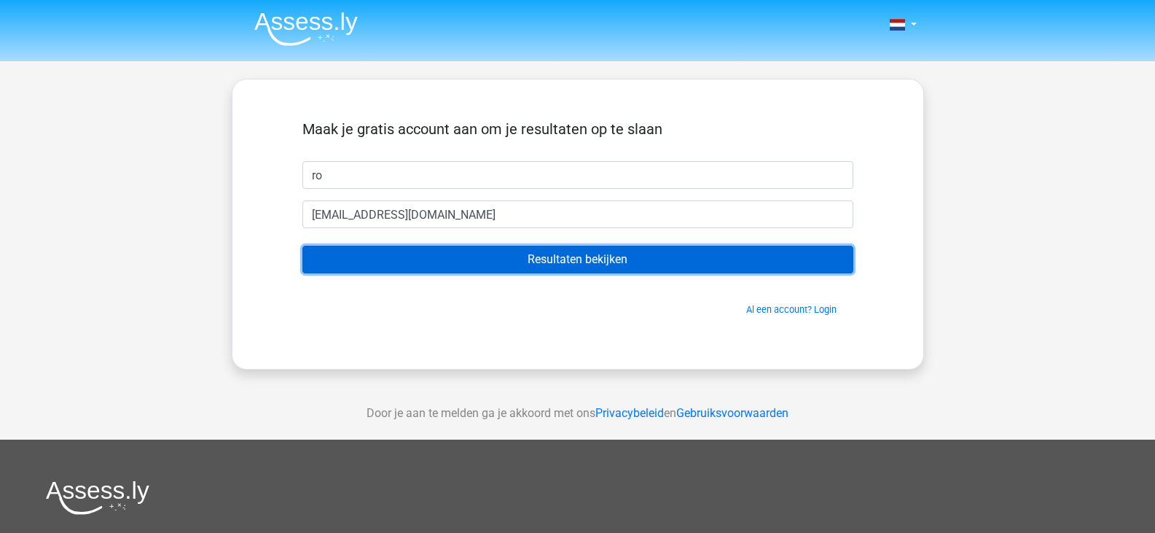
click at [490, 257] on input "Resultaten bekijken" at bounding box center [577, 260] width 551 height 28
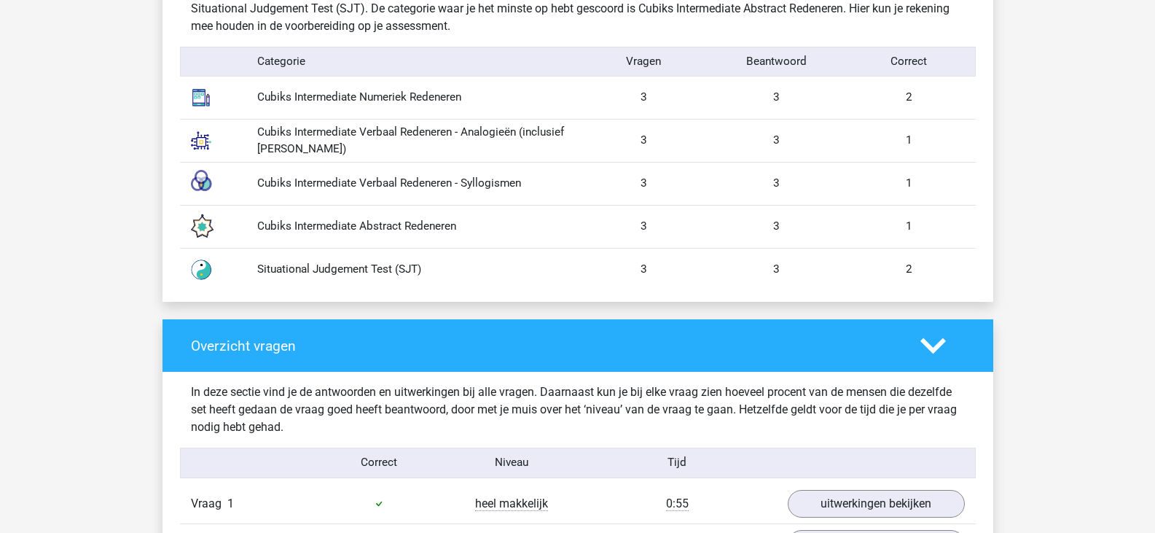
scroll to position [1270, 0]
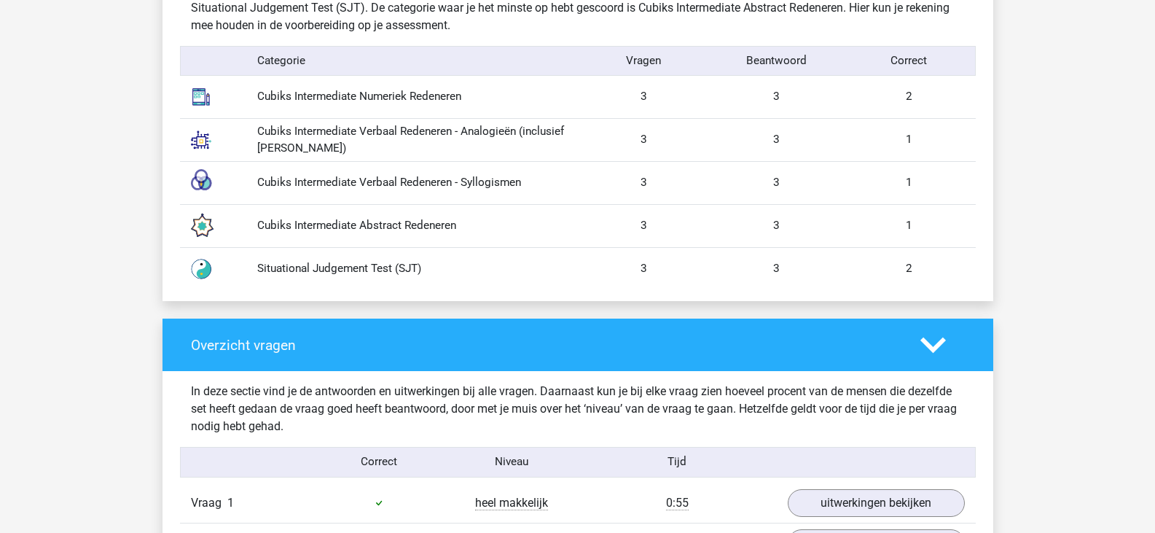
click at [415, 275] on div "Situational Judgement Test (SJT)" at bounding box center [412, 268] width 332 height 17
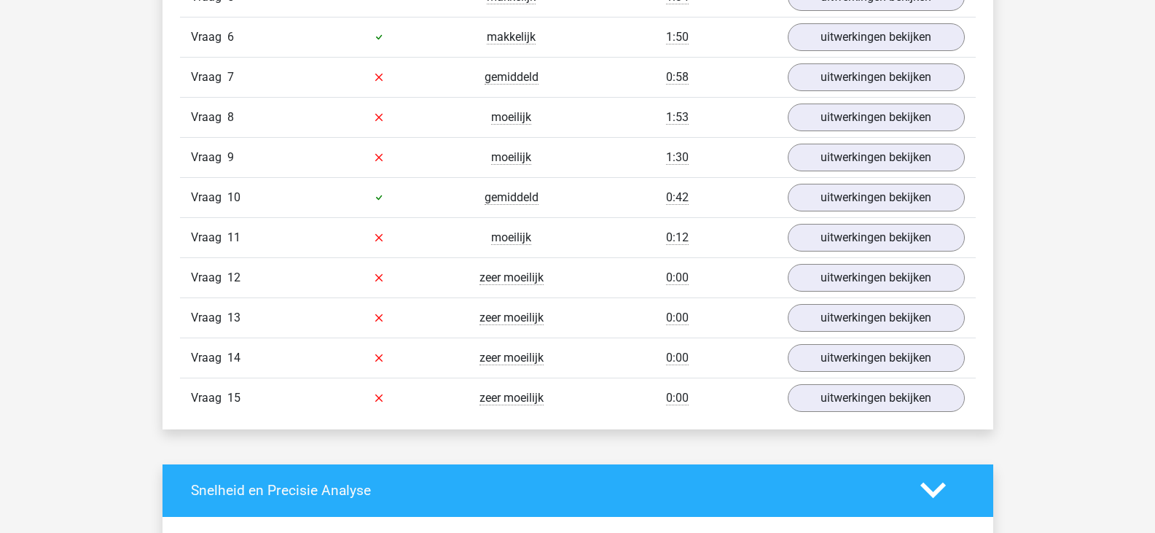
scroll to position [1936, 0]
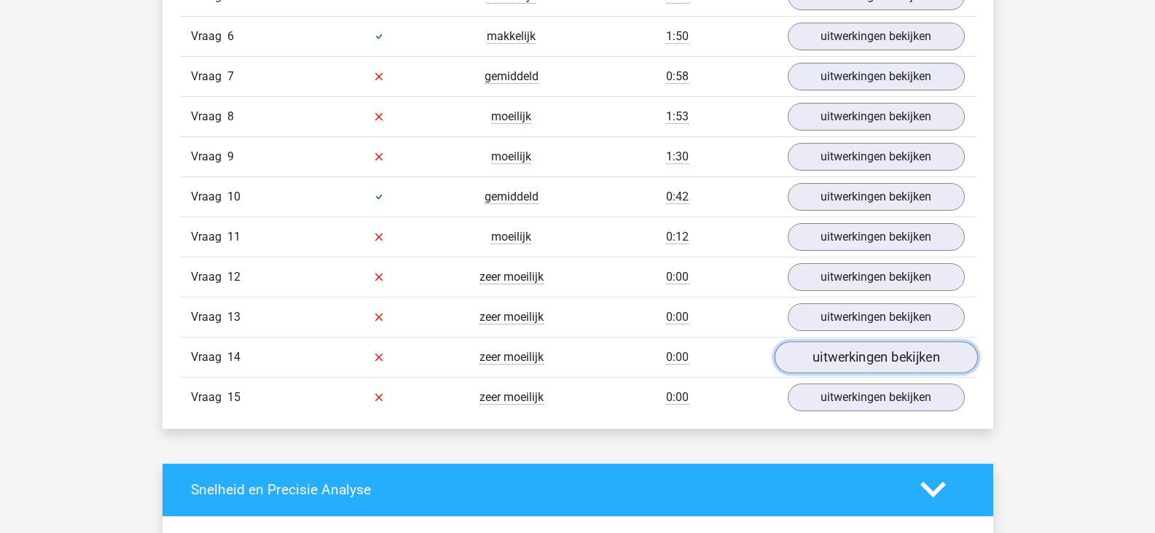
click at [826, 367] on link "uitwerkingen bekijken" at bounding box center [875, 357] width 203 height 32
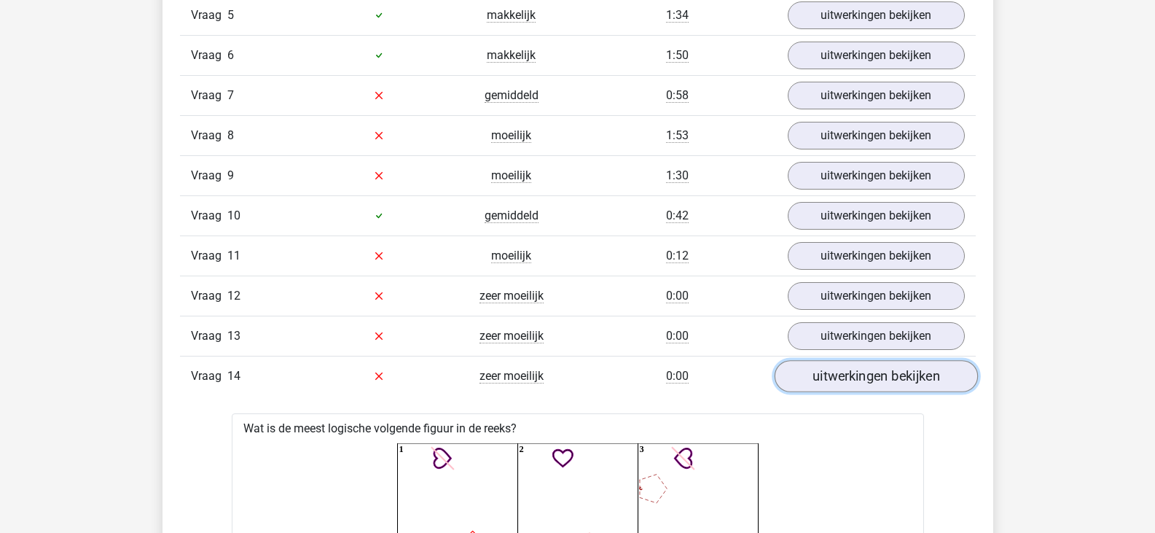
scroll to position [1915, 0]
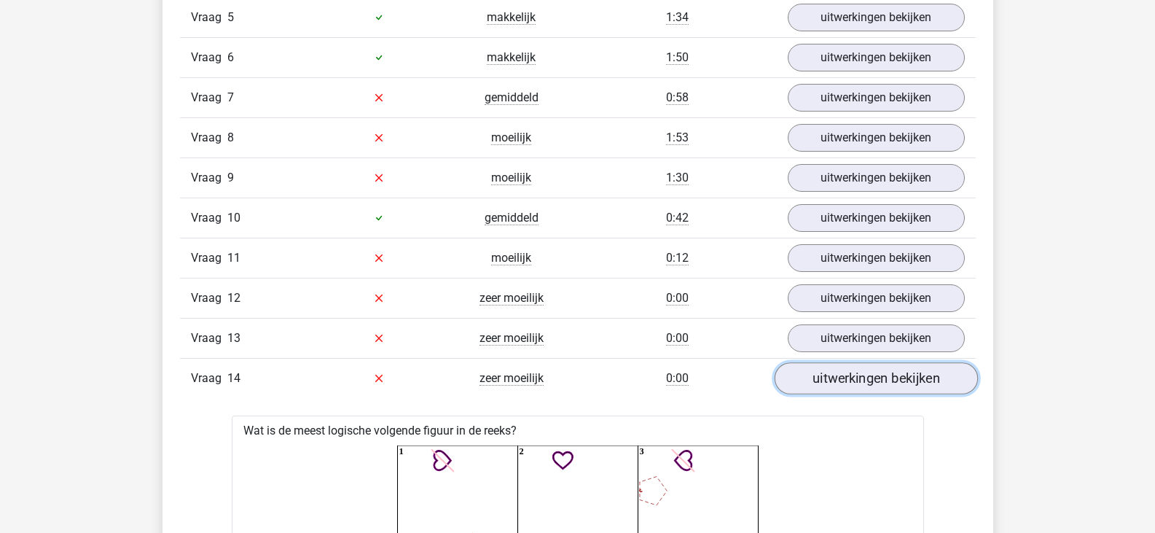
click at [829, 386] on link "uitwerkingen bekijken" at bounding box center [875, 378] width 203 height 32
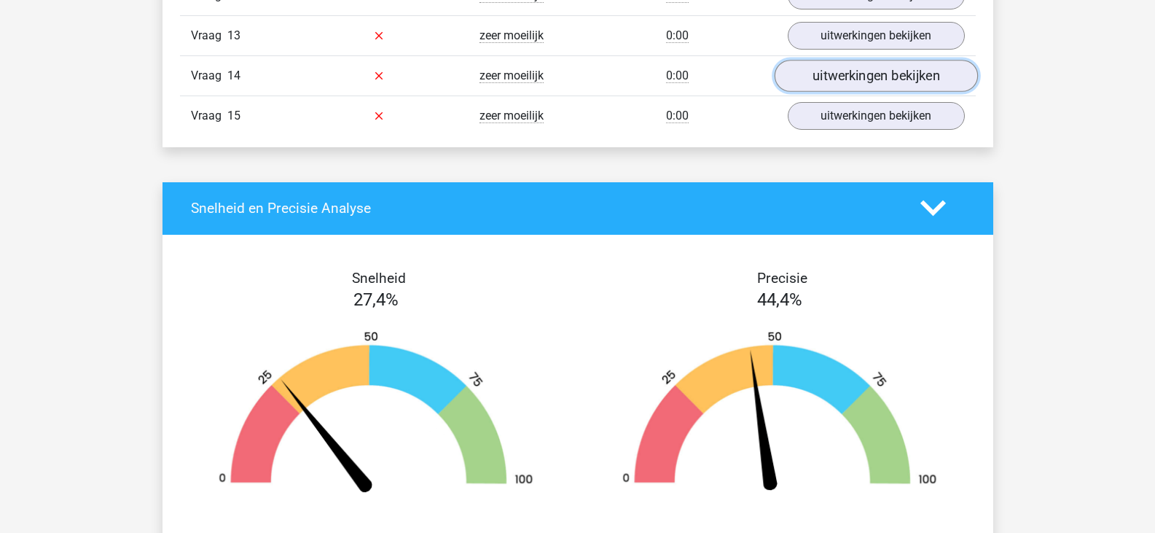
scroll to position [2218, 0]
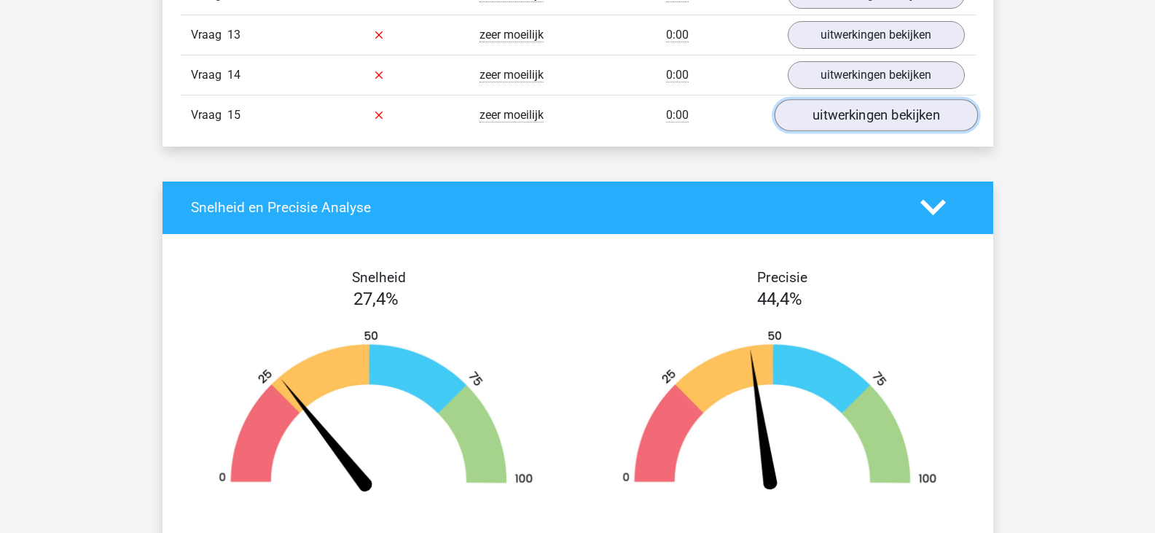
click at [862, 120] on link "uitwerkingen bekijken" at bounding box center [875, 115] width 203 height 32
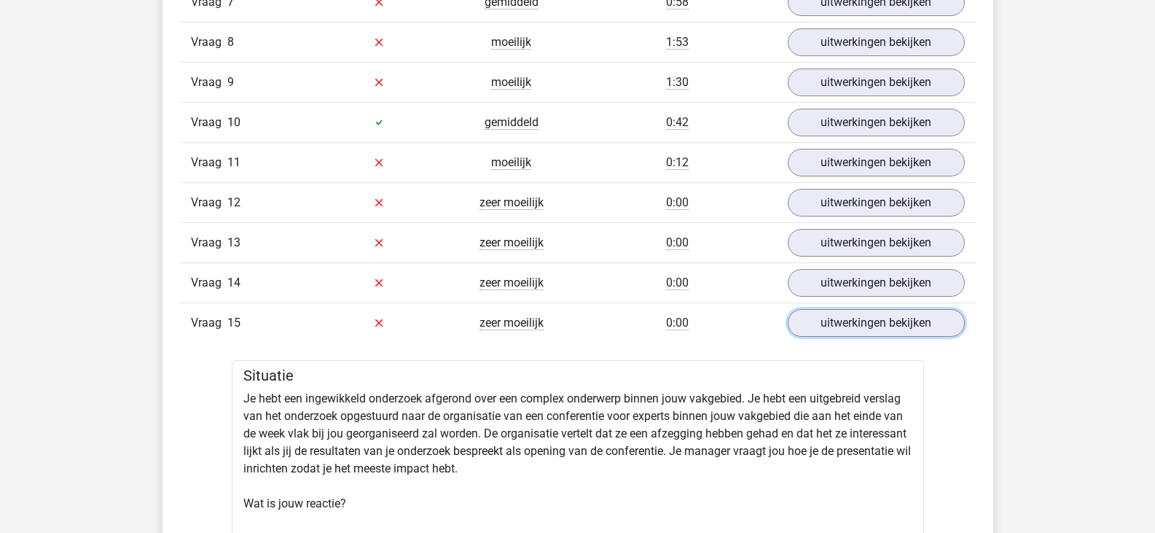
scroll to position [2008, 0]
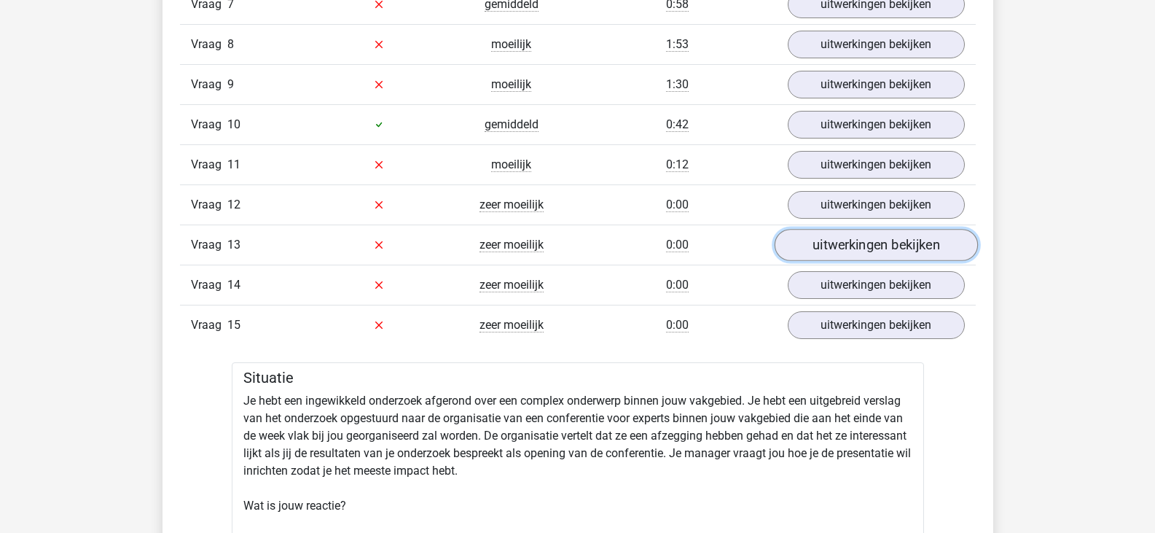
click at [850, 233] on link "uitwerkingen bekijken" at bounding box center [875, 245] width 203 height 32
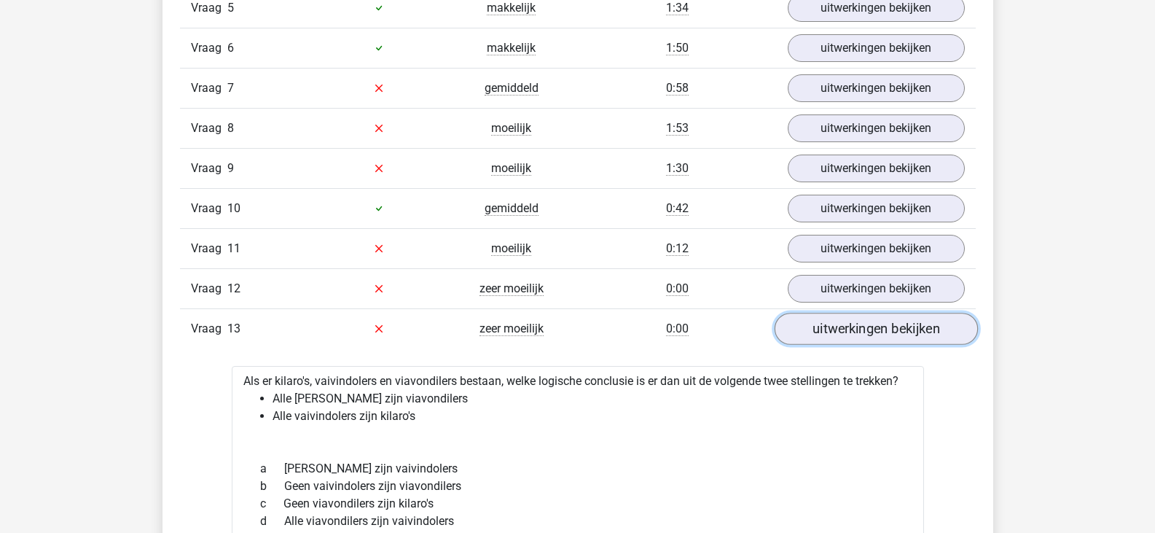
scroll to position [1924, 0]
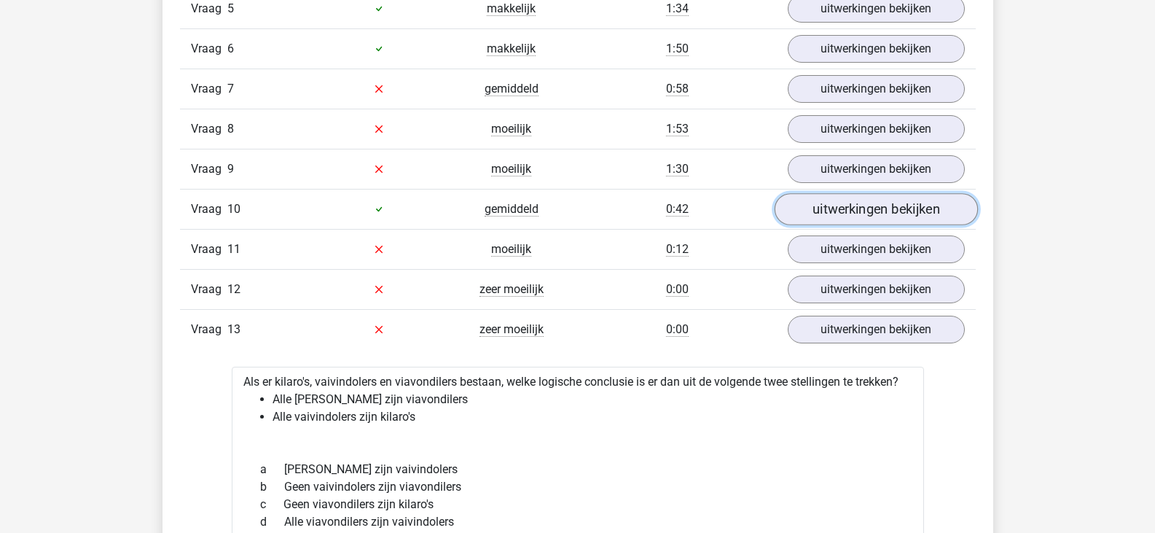
click at [856, 211] on link "uitwerkingen bekijken" at bounding box center [875, 209] width 203 height 32
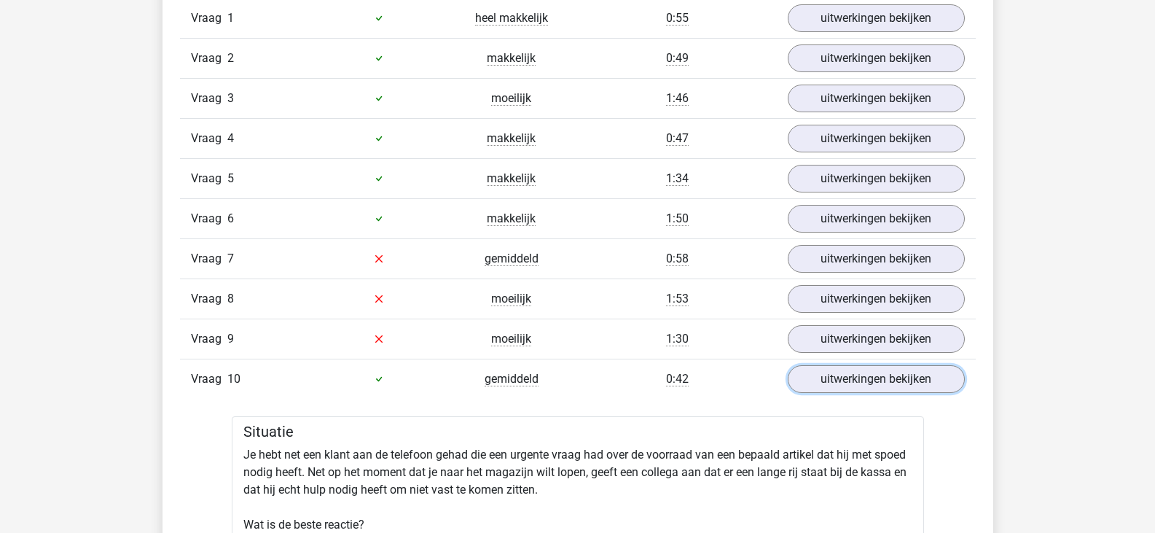
scroll to position [1756, 0]
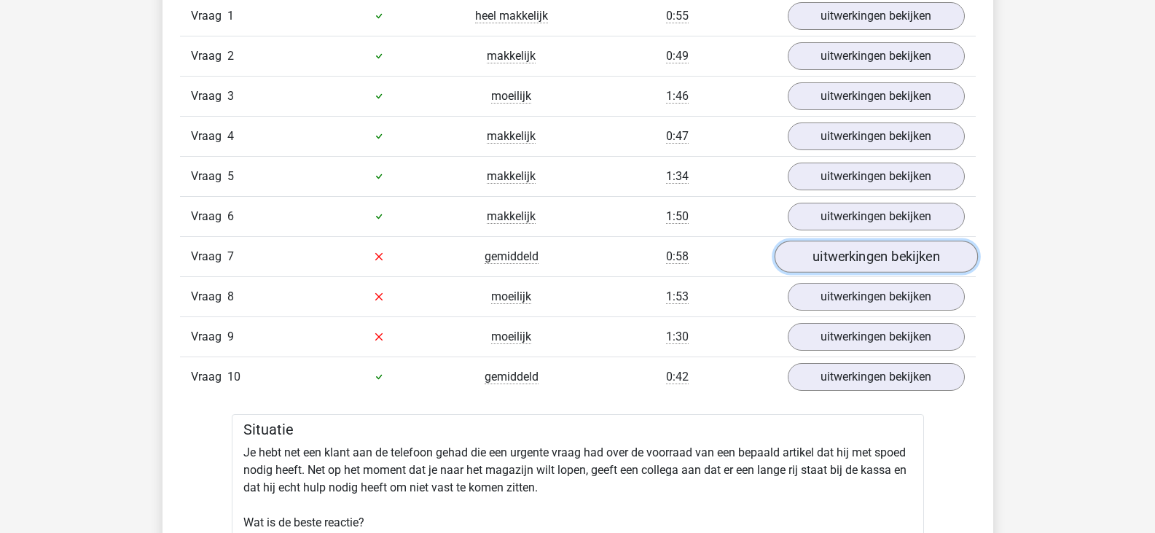
click at [838, 263] on link "uitwerkingen bekijken" at bounding box center [875, 256] width 203 height 32
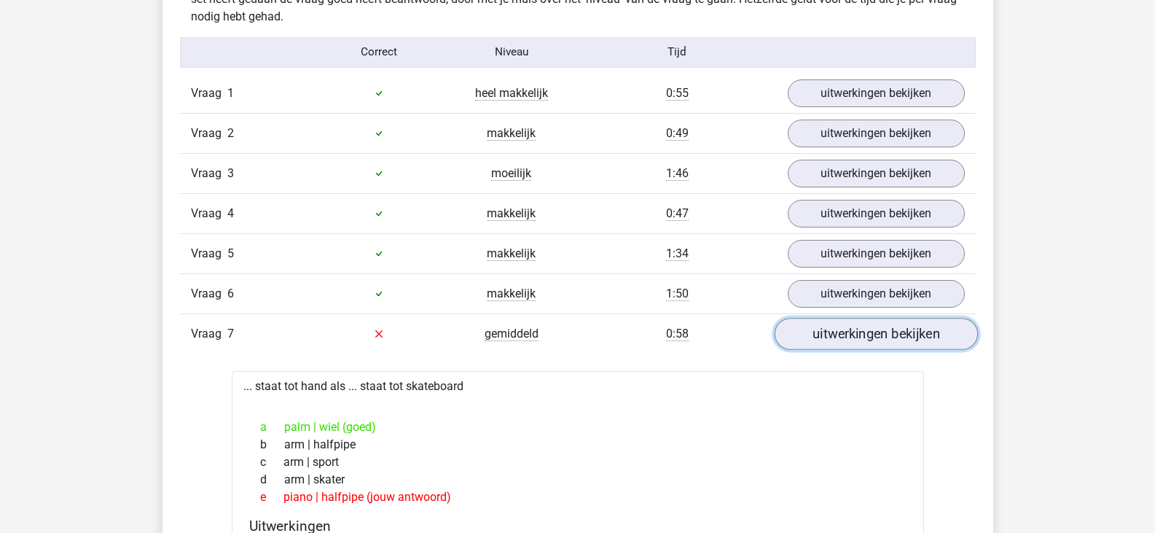
scroll to position [1651, 0]
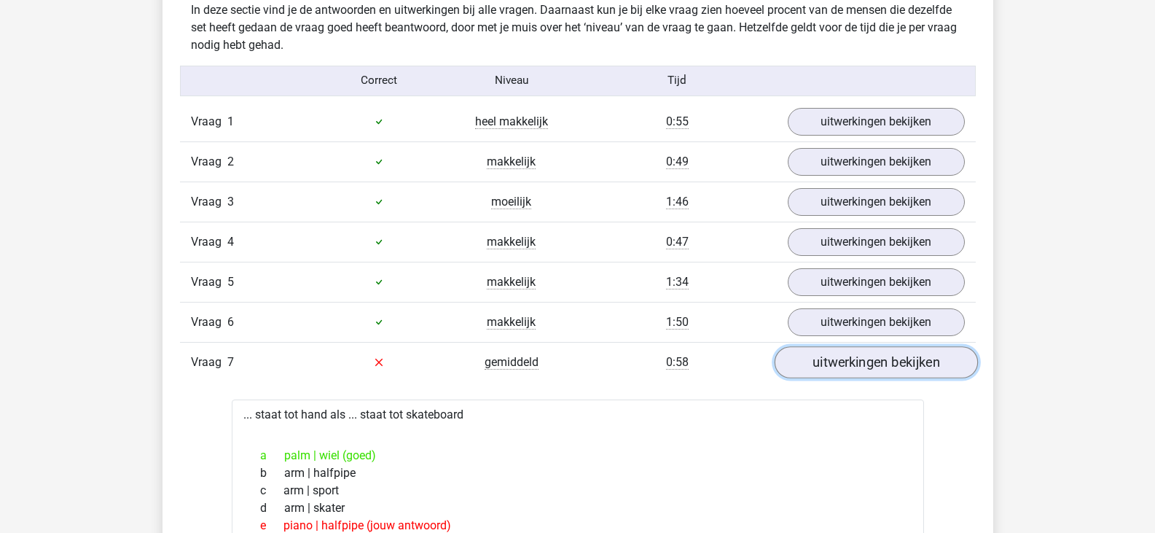
click at [842, 373] on link "uitwerkingen bekijken" at bounding box center [875, 362] width 203 height 32
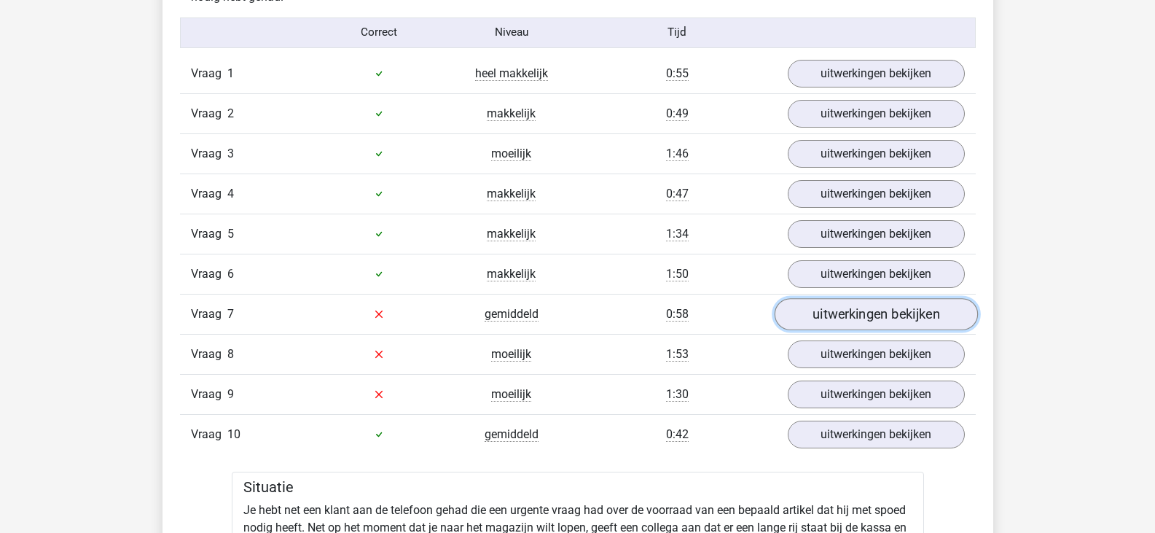
scroll to position [1719, 0]
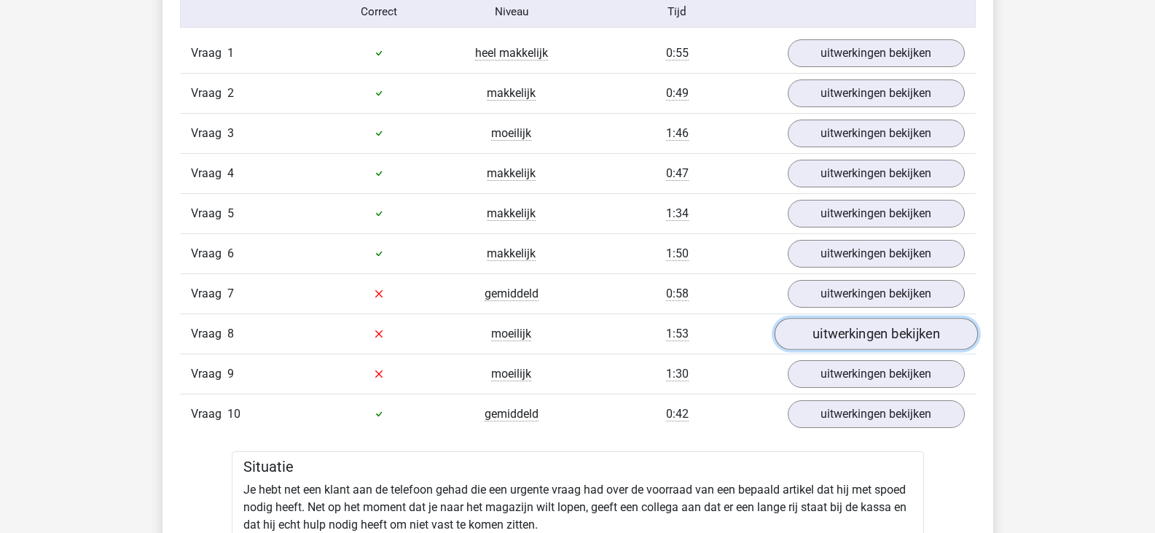
click at [834, 335] on link "uitwerkingen bekijken" at bounding box center [875, 334] width 203 height 32
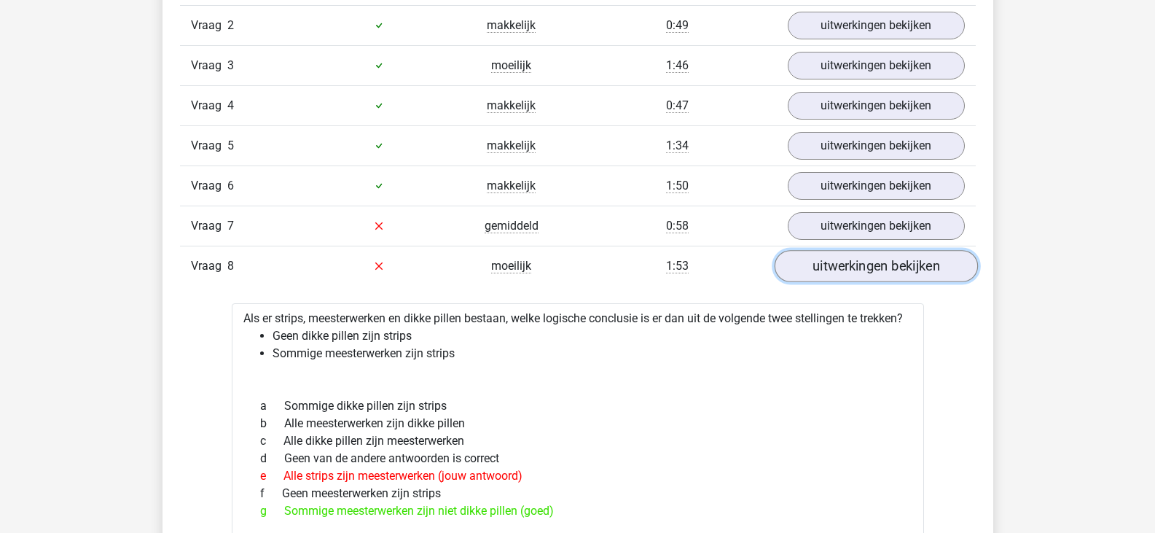
scroll to position [1783, 0]
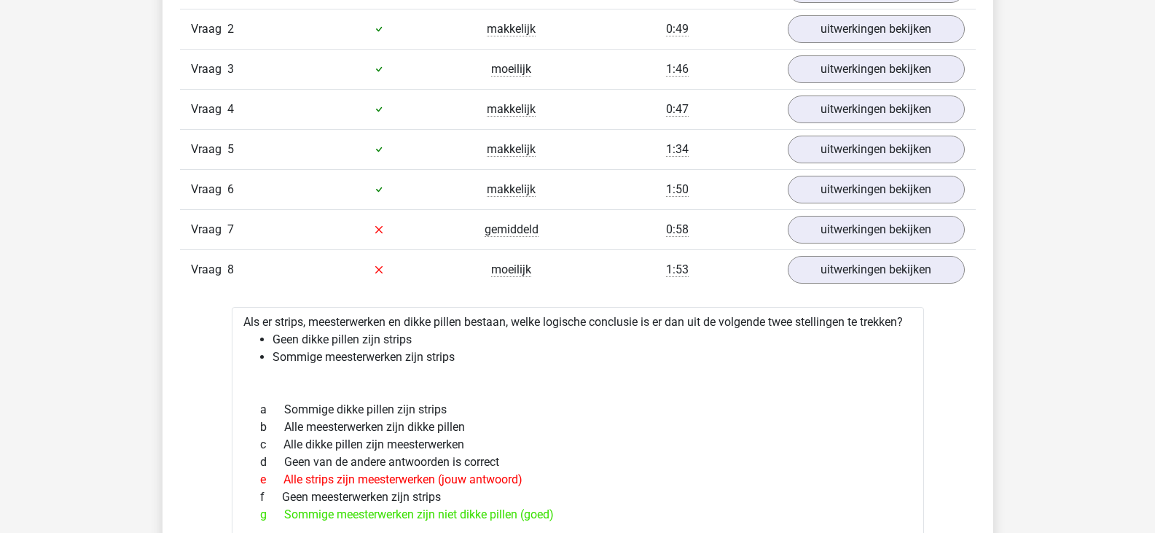
click at [845, 284] on div "Vraag 8 moeilijk 1:53 uitwerkingen bekijken" at bounding box center [578, 269] width 796 height 40
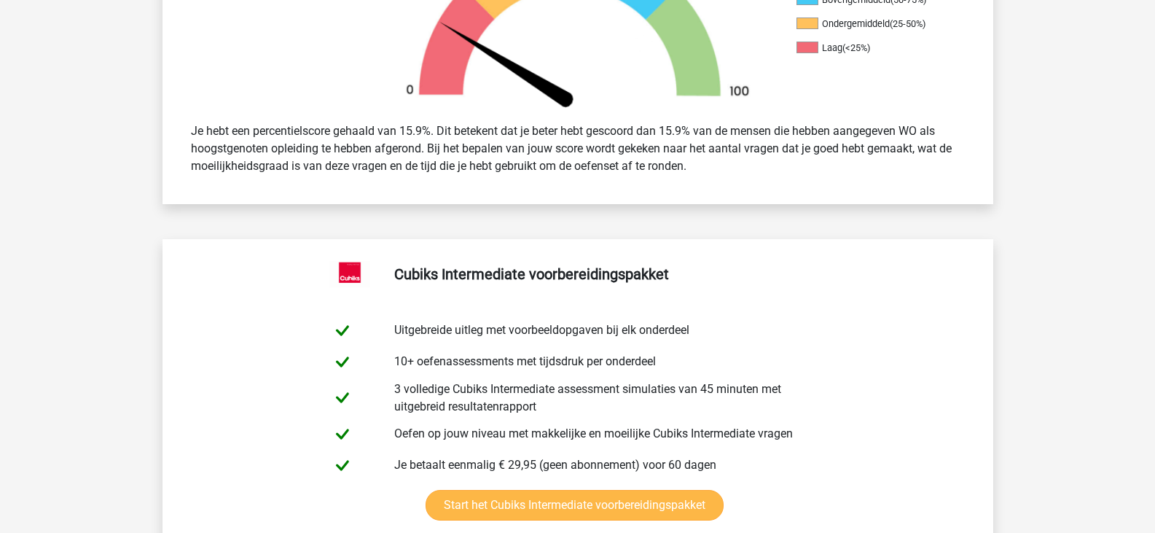
scroll to position [552, 0]
